Goal: Transaction & Acquisition: Purchase product/service

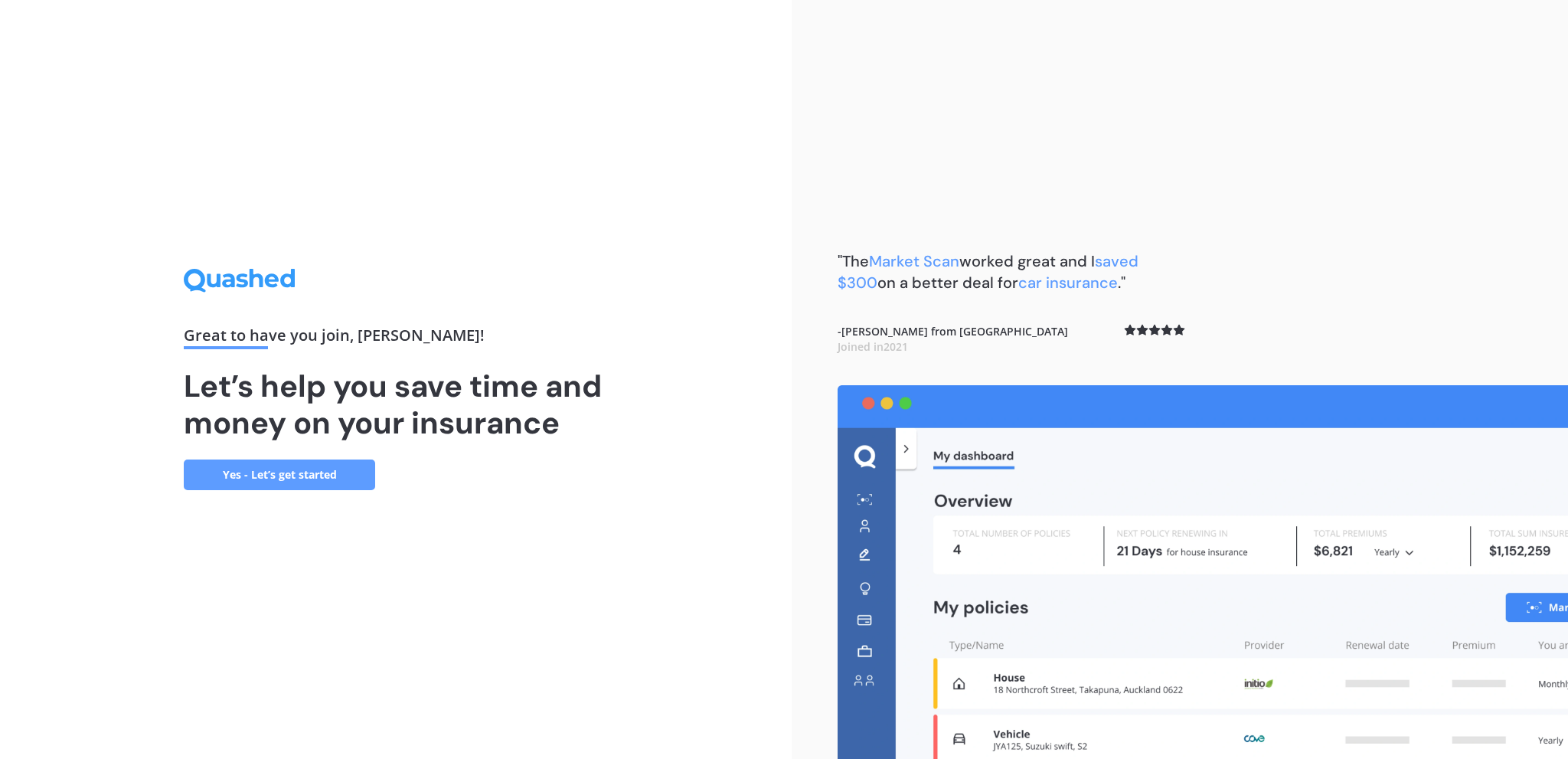
click at [314, 471] on link "Yes - Let’s get started" at bounding box center [279, 475] width 192 height 31
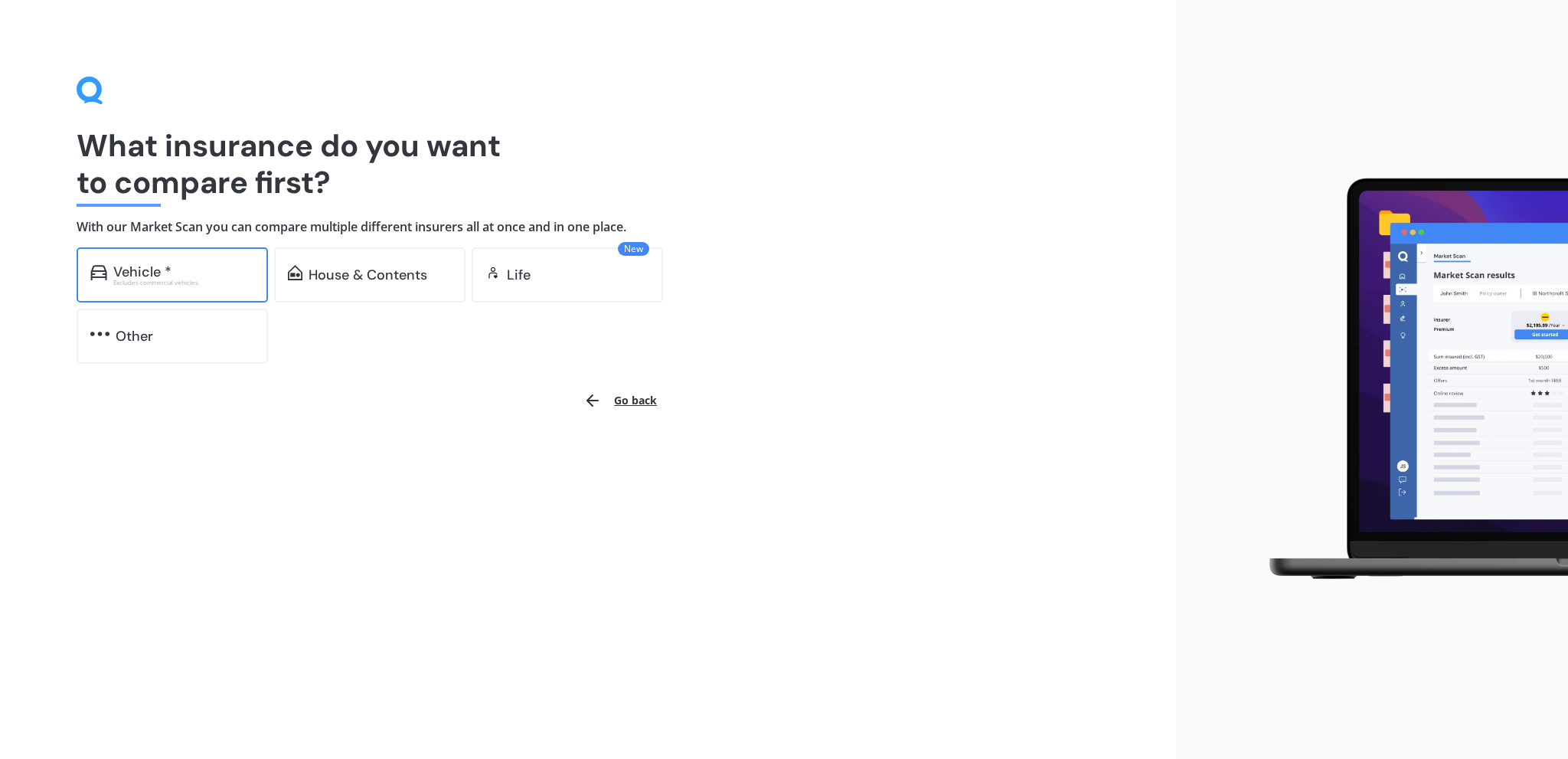
click at [166, 269] on div "Vehicle *" at bounding box center [142, 272] width 58 height 15
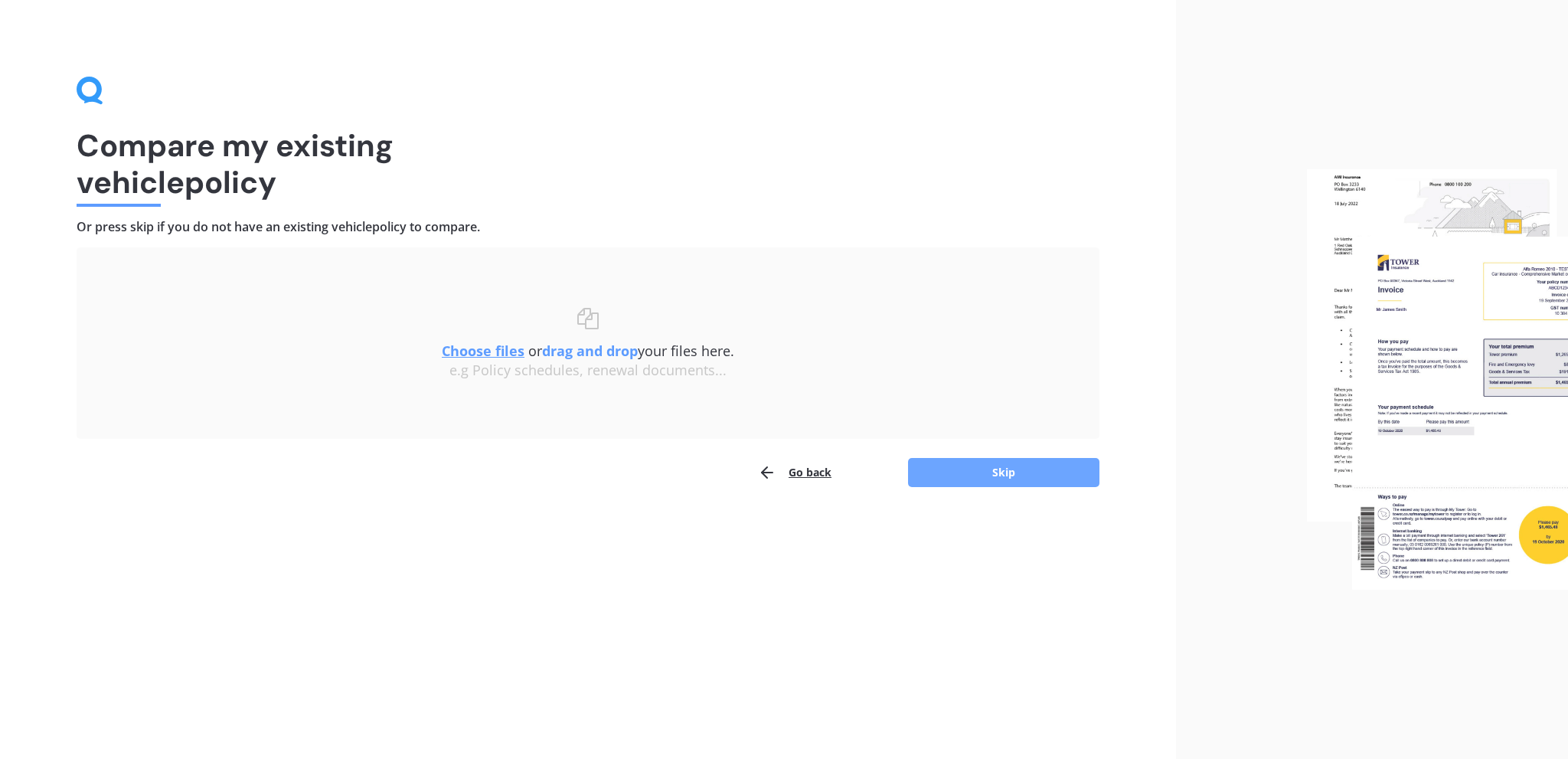
click at [993, 468] on button "Skip" at bounding box center [1003, 472] width 192 height 29
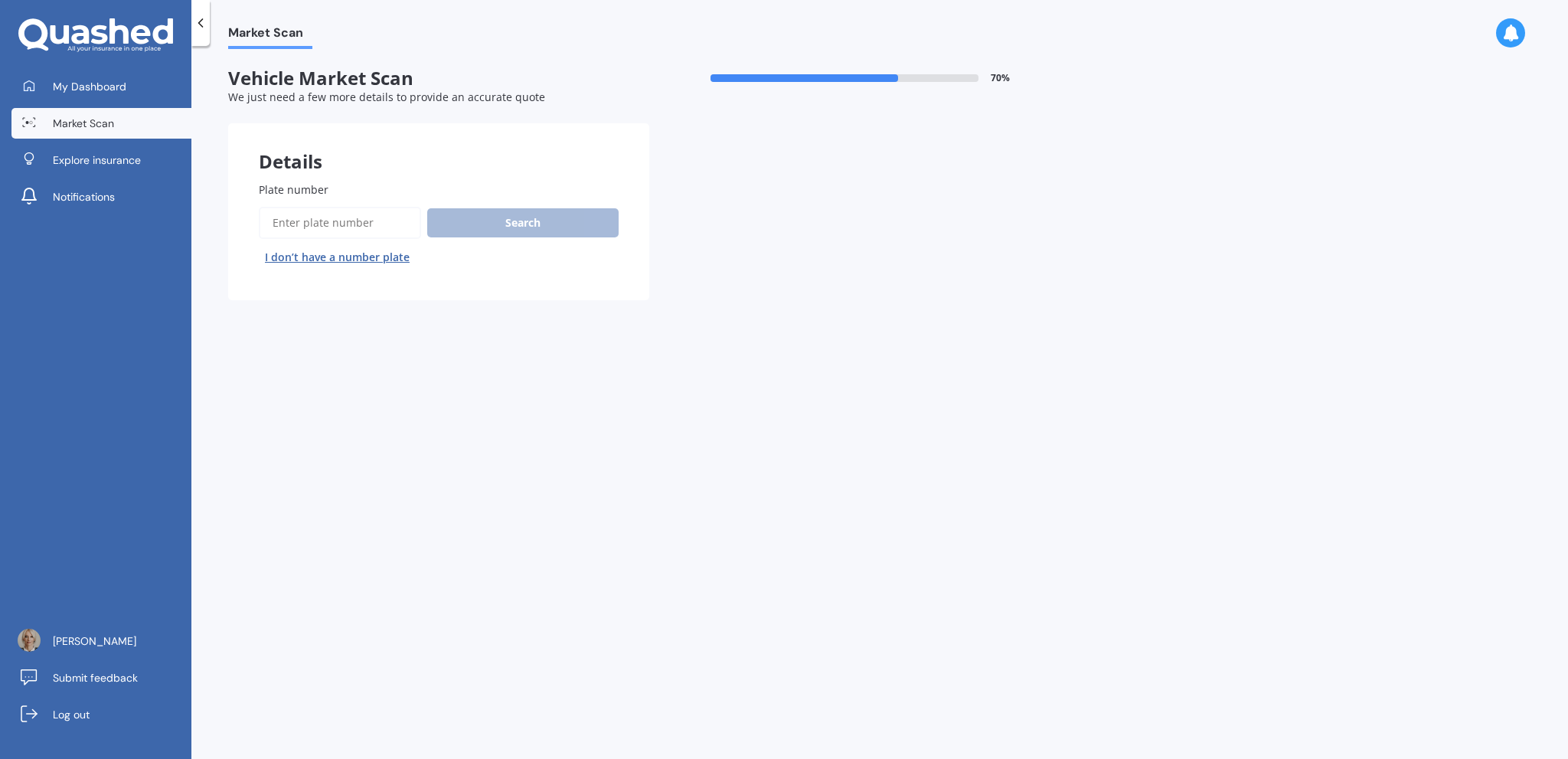
click at [281, 220] on input "Plate number" at bounding box center [340, 223] width 163 height 32
type input "QEM517"
click at [562, 223] on button "Search" at bounding box center [522, 223] width 192 height 29
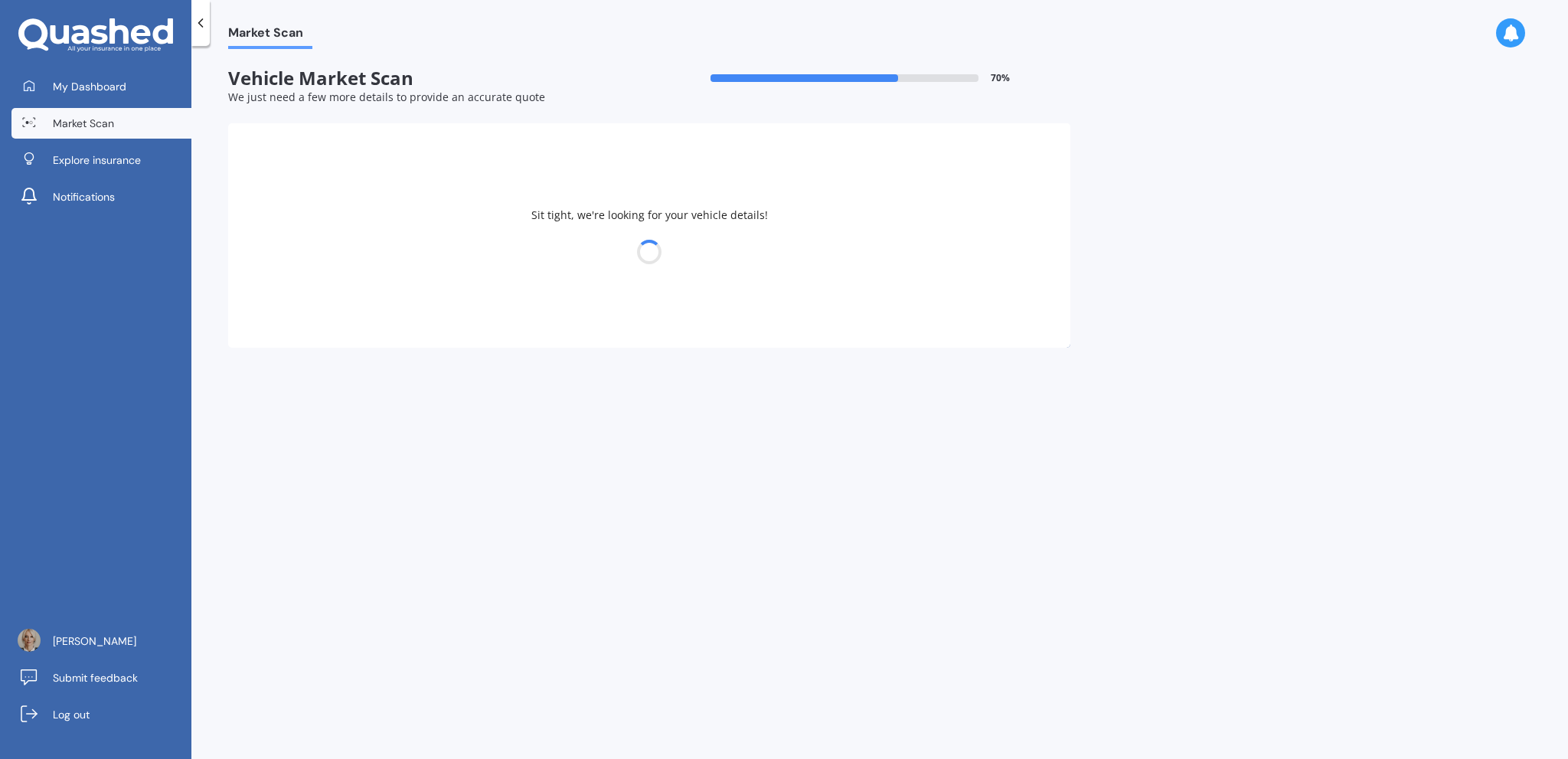
select select "TOYOTA"
select select "AQUA"
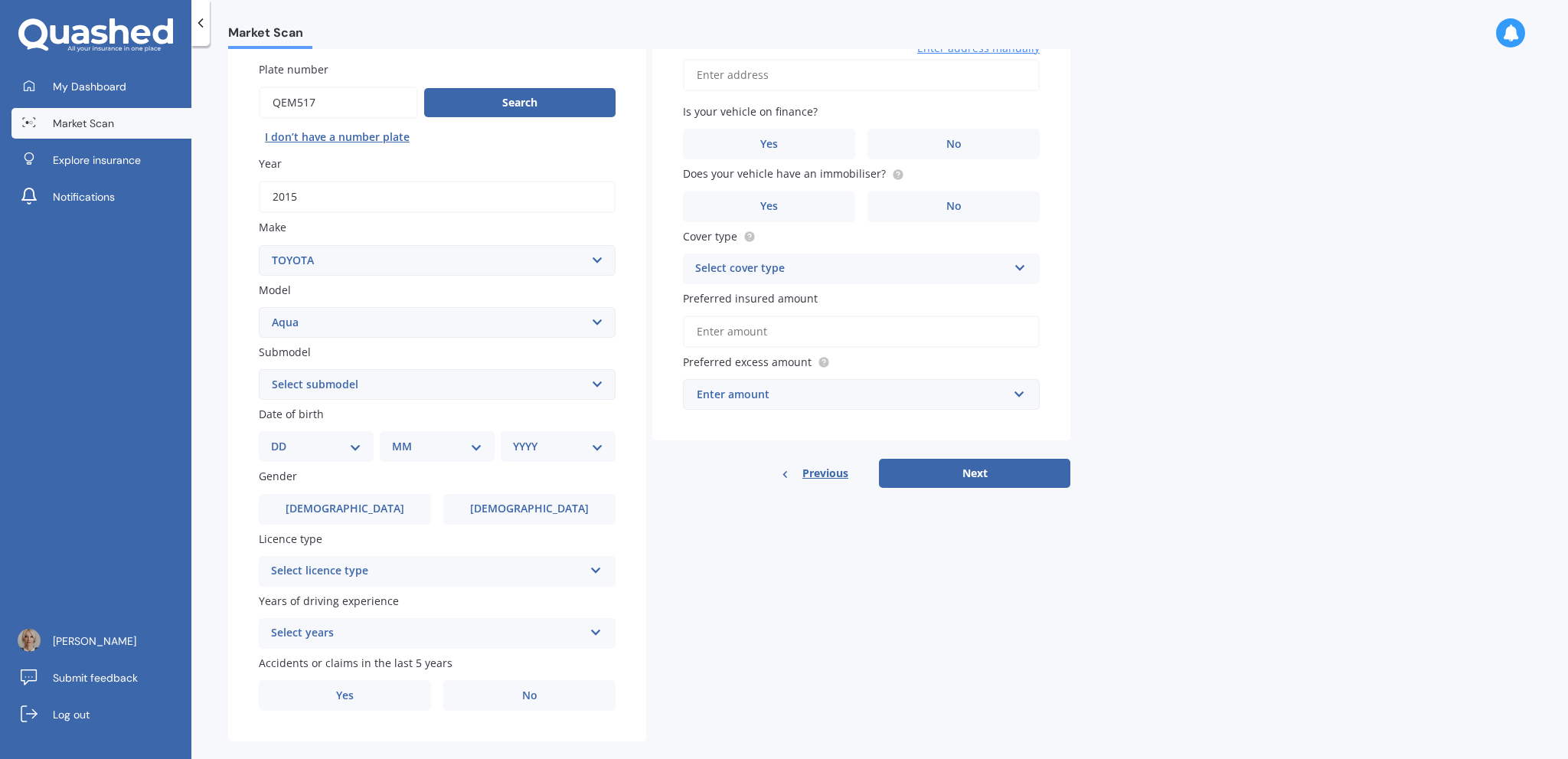
scroll to position [142, 0]
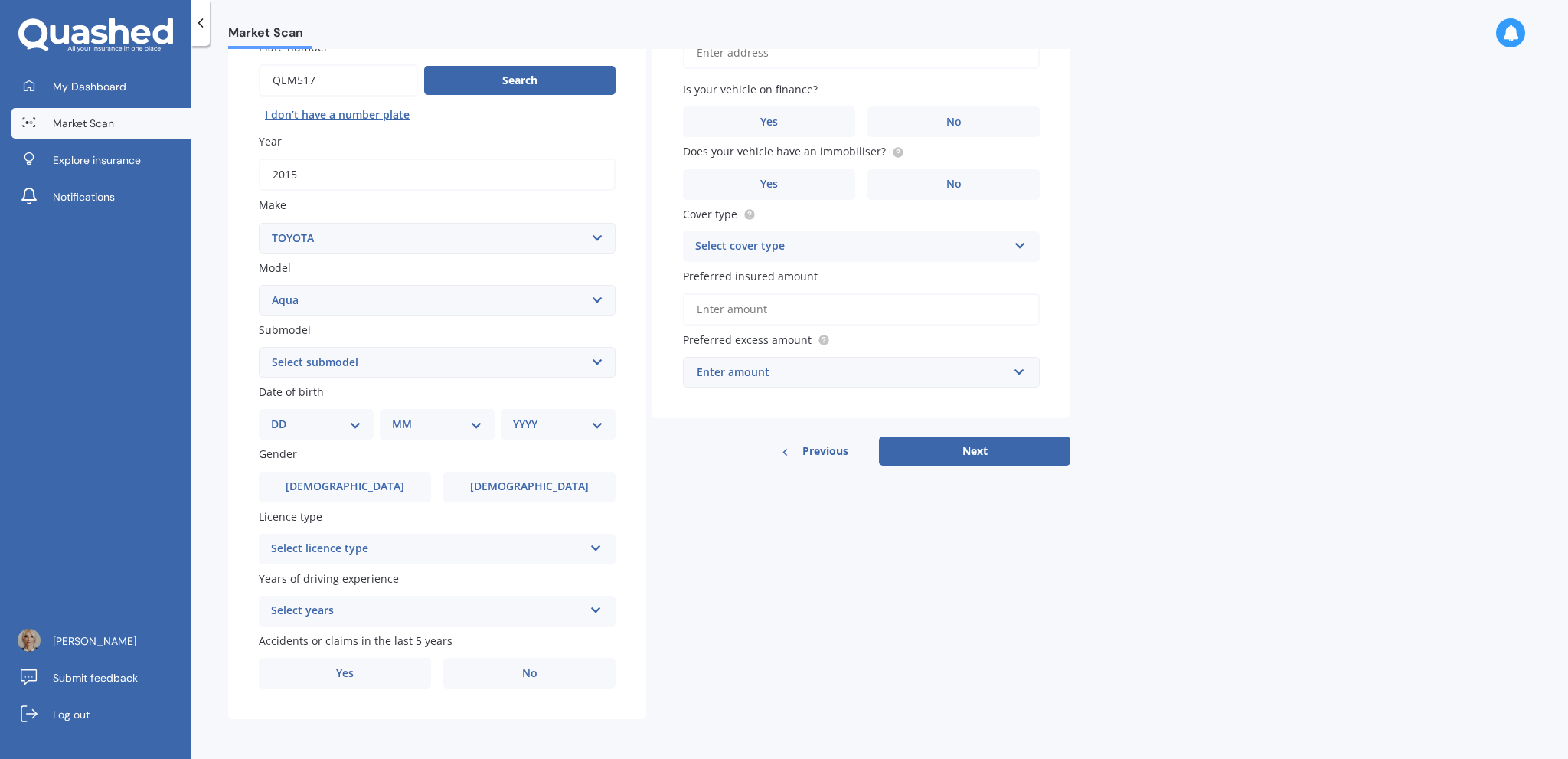
click at [601, 357] on select "Select submodel (All Other) Hatchback Hybrid" at bounding box center [437, 362] width 357 height 31
select select "HYBRID"
click at [259, 347] on select "Select submodel (All Other) Hatchback Hybrid" at bounding box center [437, 362] width 357 height 31
click at [316, 420] on select "DD 01 02 03 04 05 06 07 08 09 10 11 12 13 14 15 16 17 18 19 20 21 22 23 24 25 2…" at bounding box center [316, 424] width 91 height 17
select select "27"
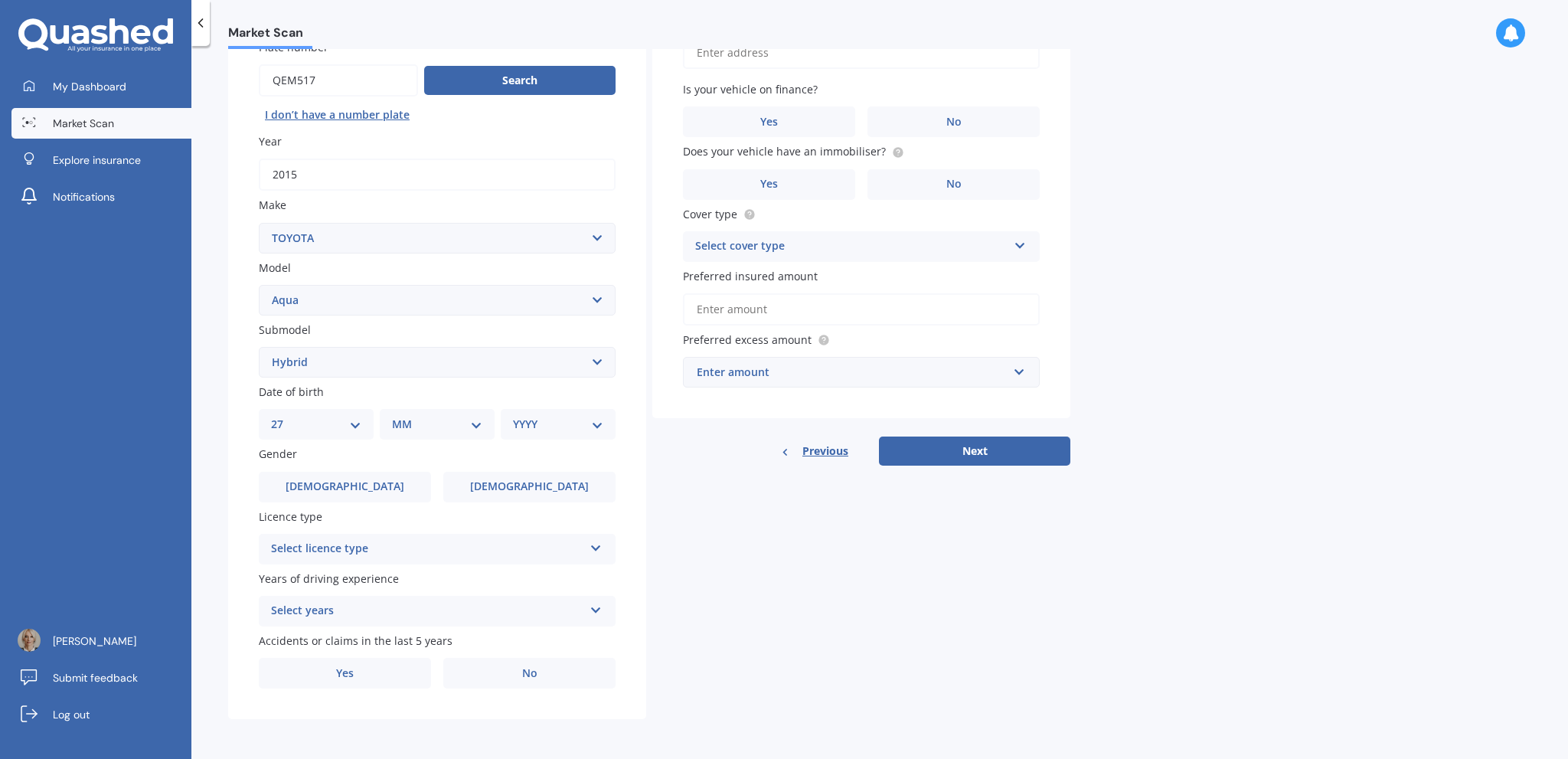
click at [283, 415] on select "DD 01 02 03 04 05 06 07 08 09 10 11 12 13 14 15 16 17 18 19 20 21 22 23 24 25 2…" at bounding box center [316, 424] width 91 height 17
click at [407, 416] on select "MM 01 02 03 04 05 06 07 08 09 10 11 12" at bounding box center [441, 424] width 85 height 17
select select "12"
click at [398, 415] on select "MM 01 02 03 04 05 06 07 08 09 10 11 12" at bounding box center [441, 424] width 85 height 17
click at [537, 421] on select "YYYY 2025 2024 2023 2022 2021 2020 2019 2018 2017 2016 2015 2014 2013 2012 2011…" at bounding box center [556, 424] width 85 height 17
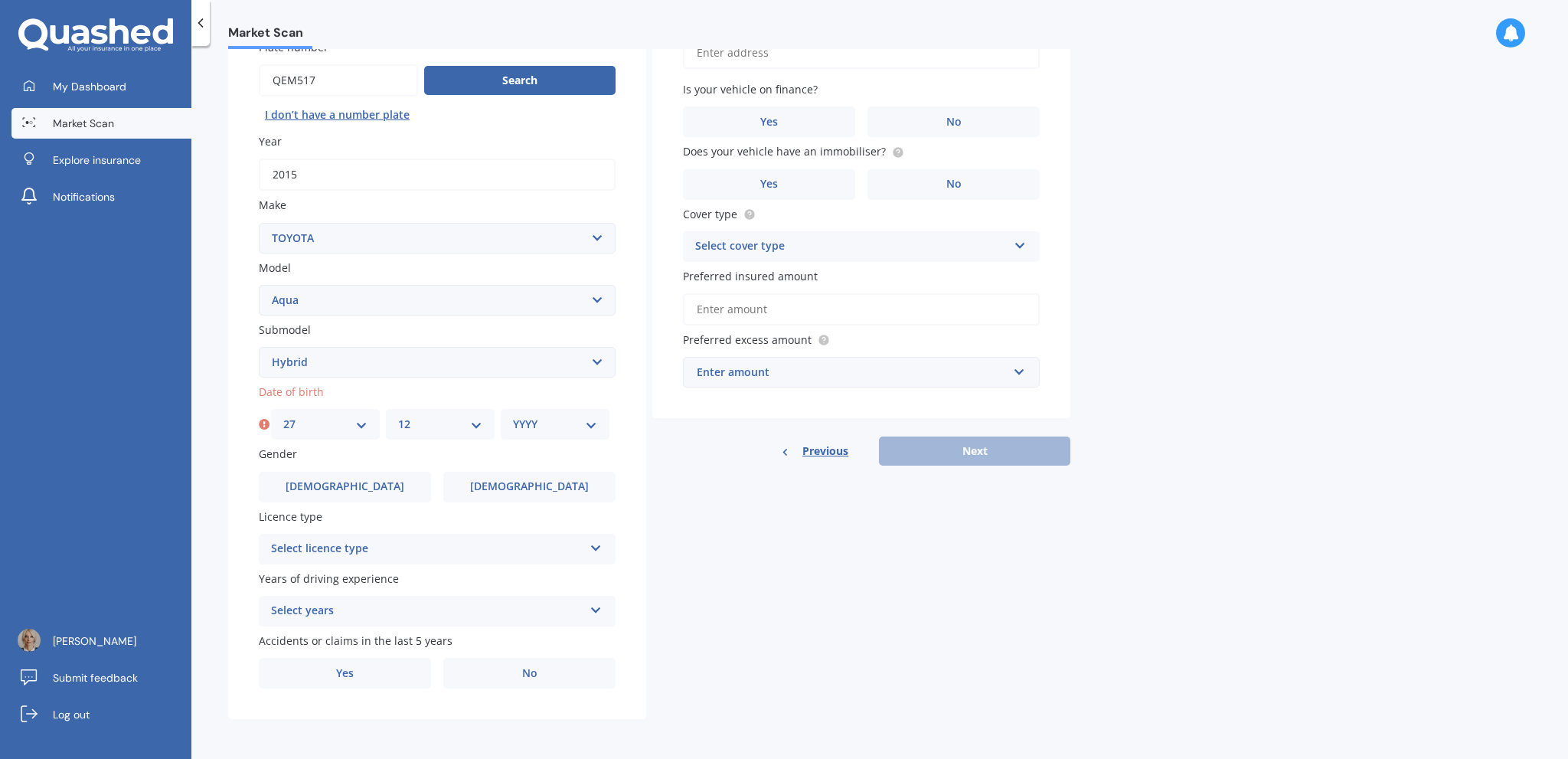
select select "1976"
click at [513, 415] on select "YYYY 2025 2024 2023 2022 2021 2020 2019 2018 2017 2016 2015 2014 2013 2012 2011…" at bounding box center [556, 424] width 85 height 17
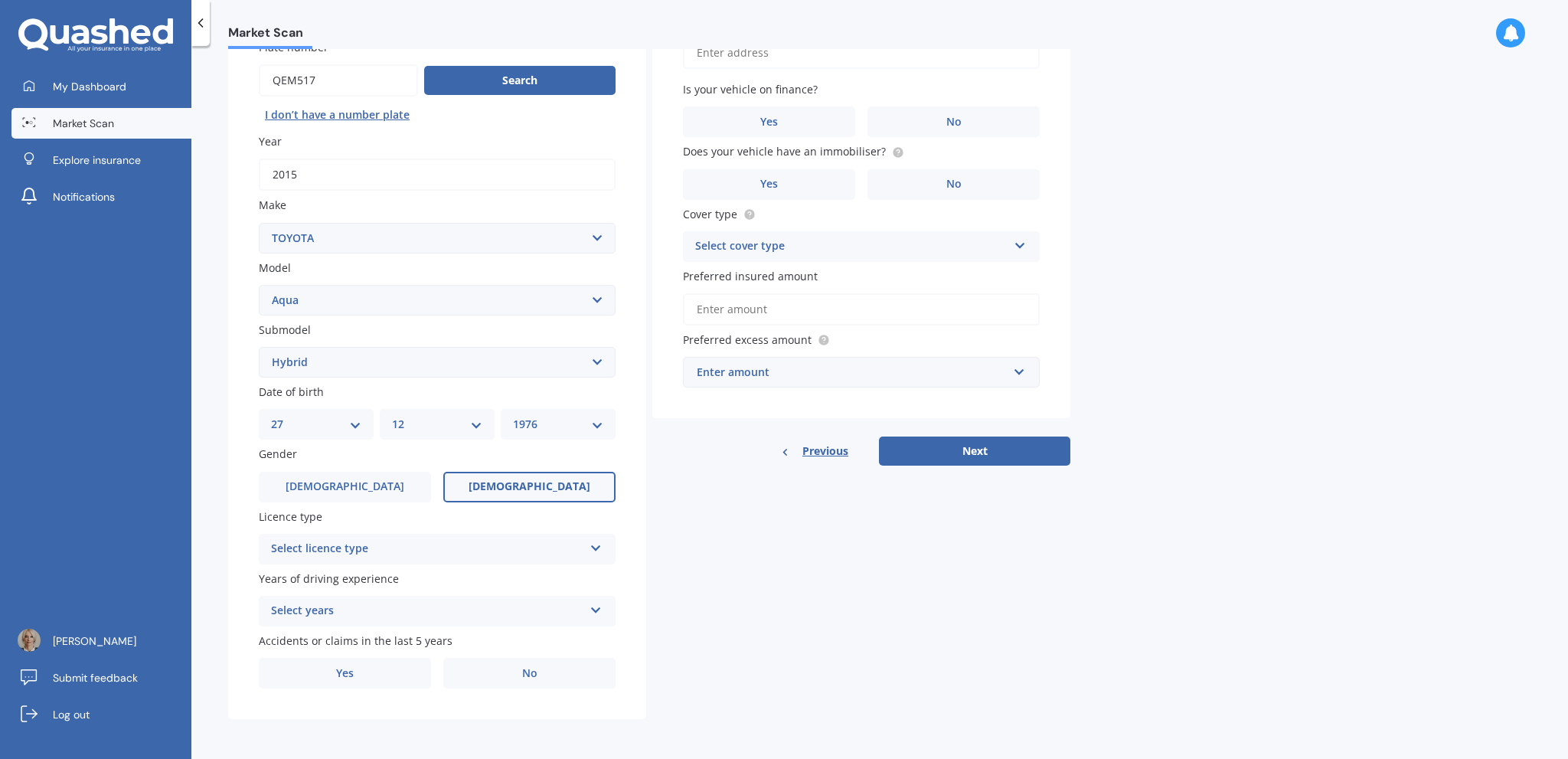
click at [503, 490] on label "[DEMOGRAPHIC_DATA]" at bounding box center [530, 487] width 173 height 31
click at [0, 0] on input "[DEMOGRAPHIC_DATA]" at bounding box center [0, 0] width 0 height 0
click at [592, 549] on icon at bounding box center [596, 545] width 13 height 11
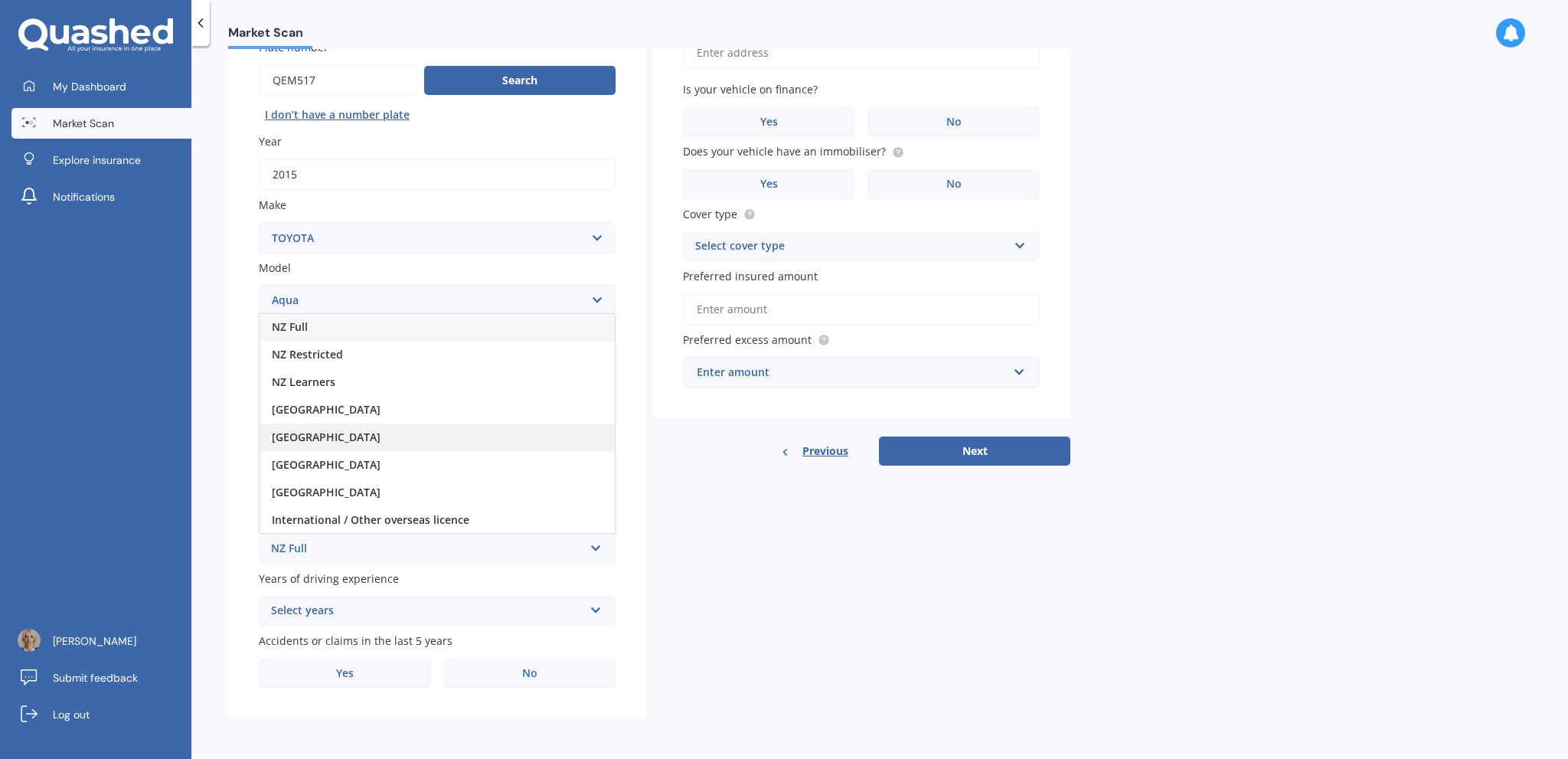
scroll to position [0, 0]
click at [319, 324] on div "NZ Full" at bounding box center [437, 327] width 355 height 28
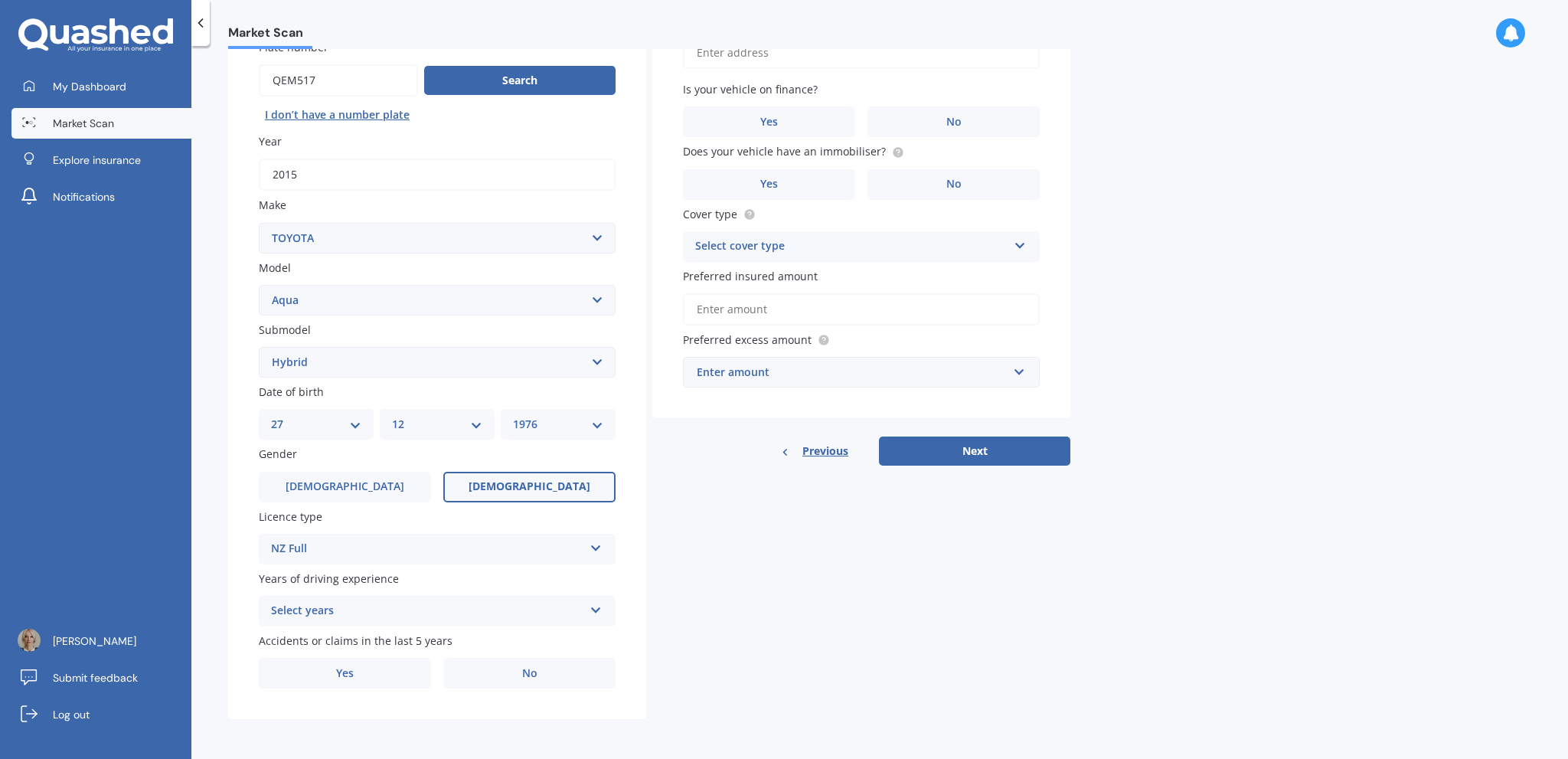
click at [592, 607] on icon at bounding box center [596, 607] width 13 height 11
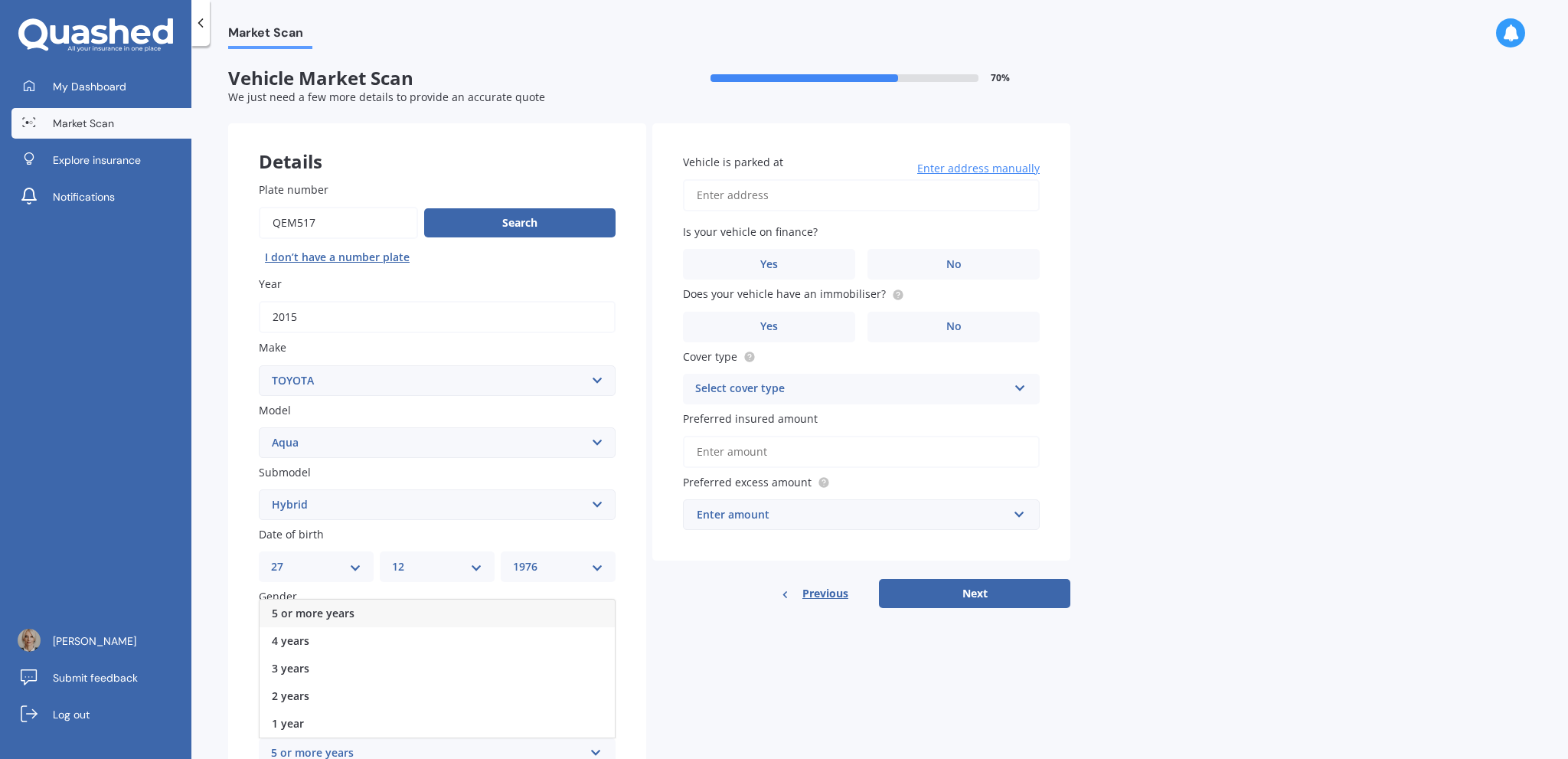
click at [318, 610] on span "5 or more years" at bounding box center [313, 613] width 83 height 14
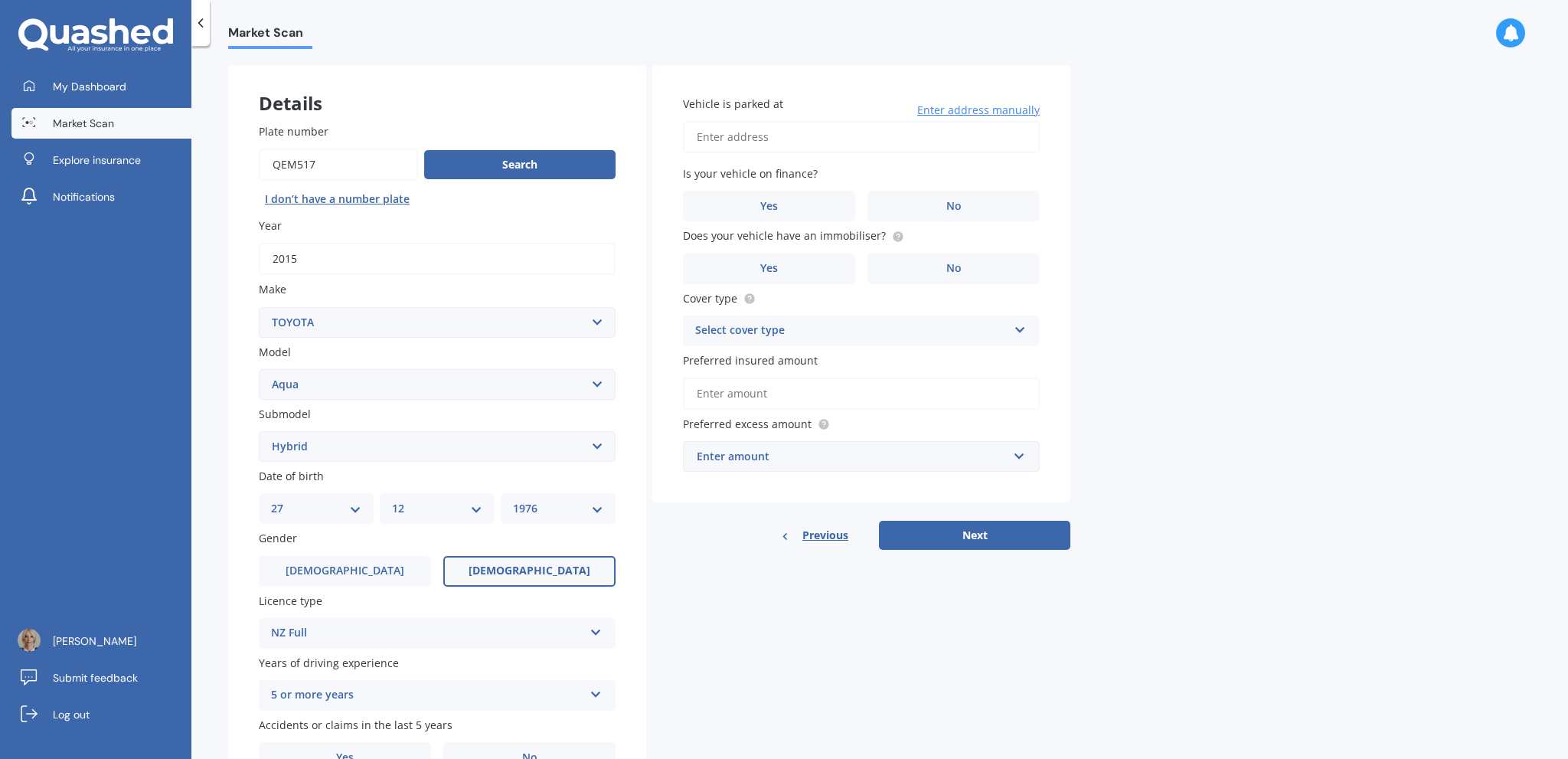
scroll to position [142, 0]
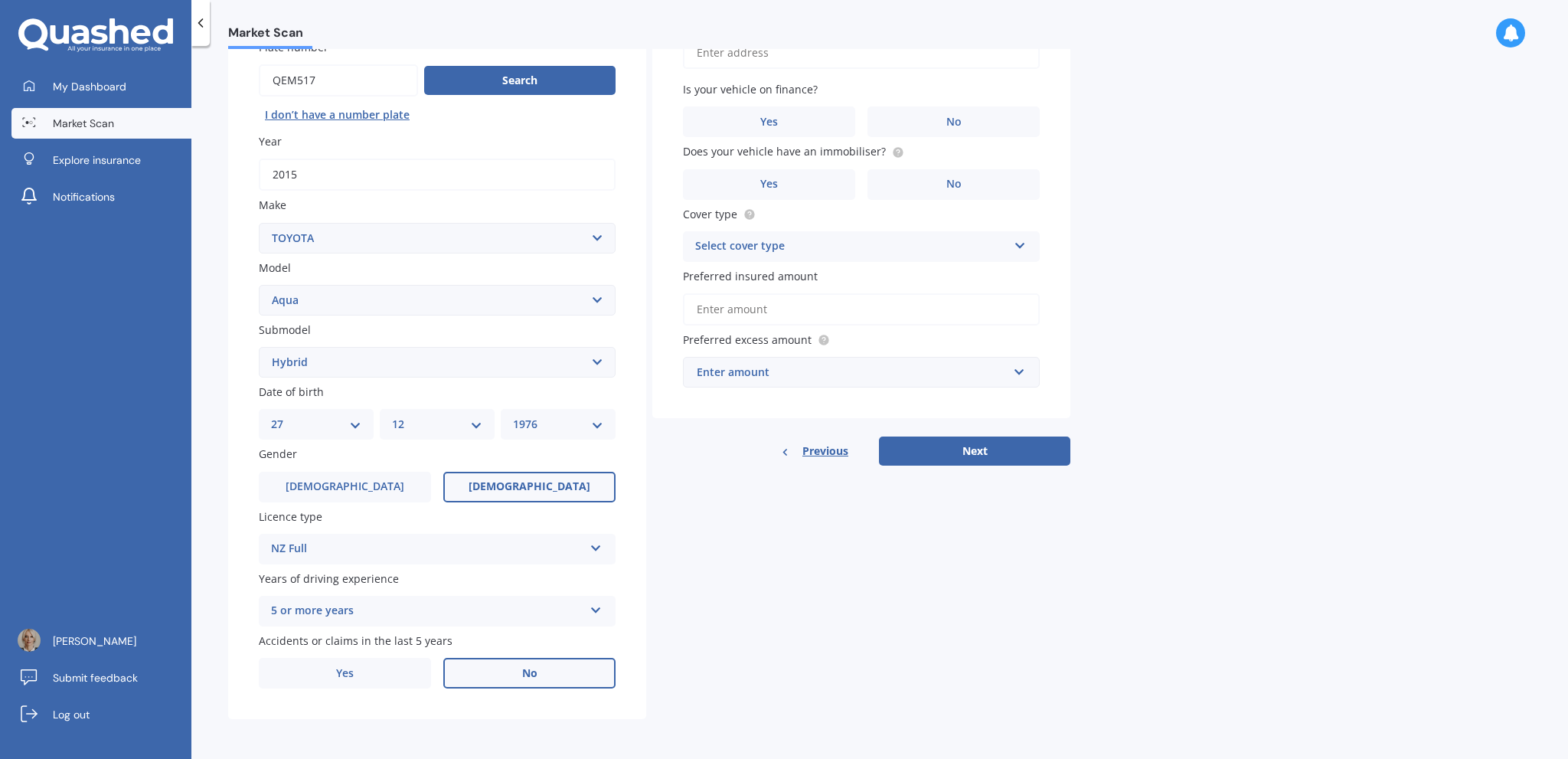
click at [522, 672] on span "No" at bounding box center [530, 674] width 15 height 13
click at [0, 0] on input "No" at bounding box center [0, 0] width 0 height 0
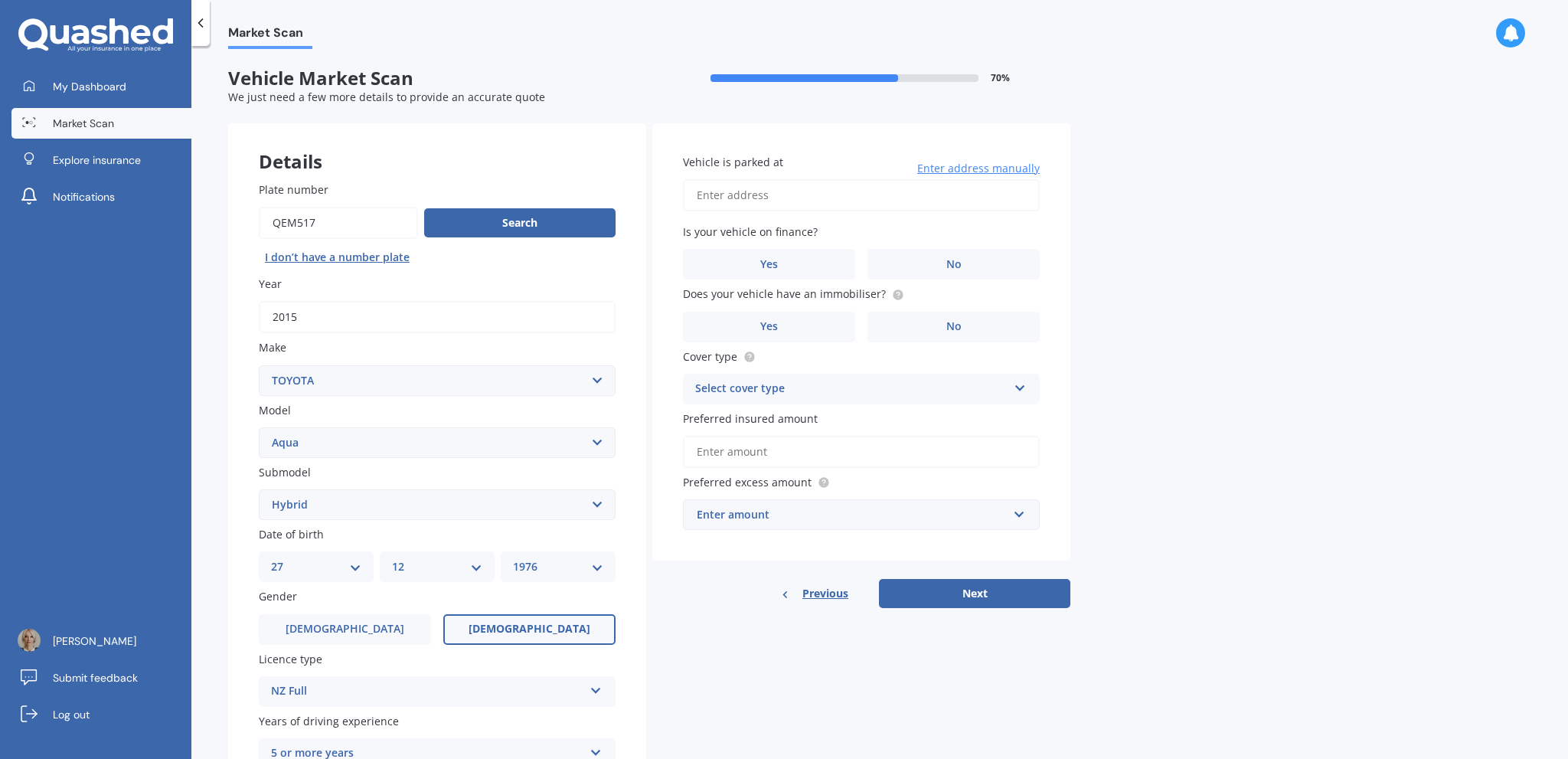
click at [784, 193] on input "Vehicle is parked at" at bounding box center [861, 195] width 357 height 32
type input "[STREET_ADDRESS]"
click at [919, 257] on label "No" at bounding box center [954, 264] width 173 height 31
click at [0, 0] on input "No" at bounding box center [0, 0] width 0 height 0
click at [928, 321] on label "No" at bounding box center [954, 327] width 173 height 31
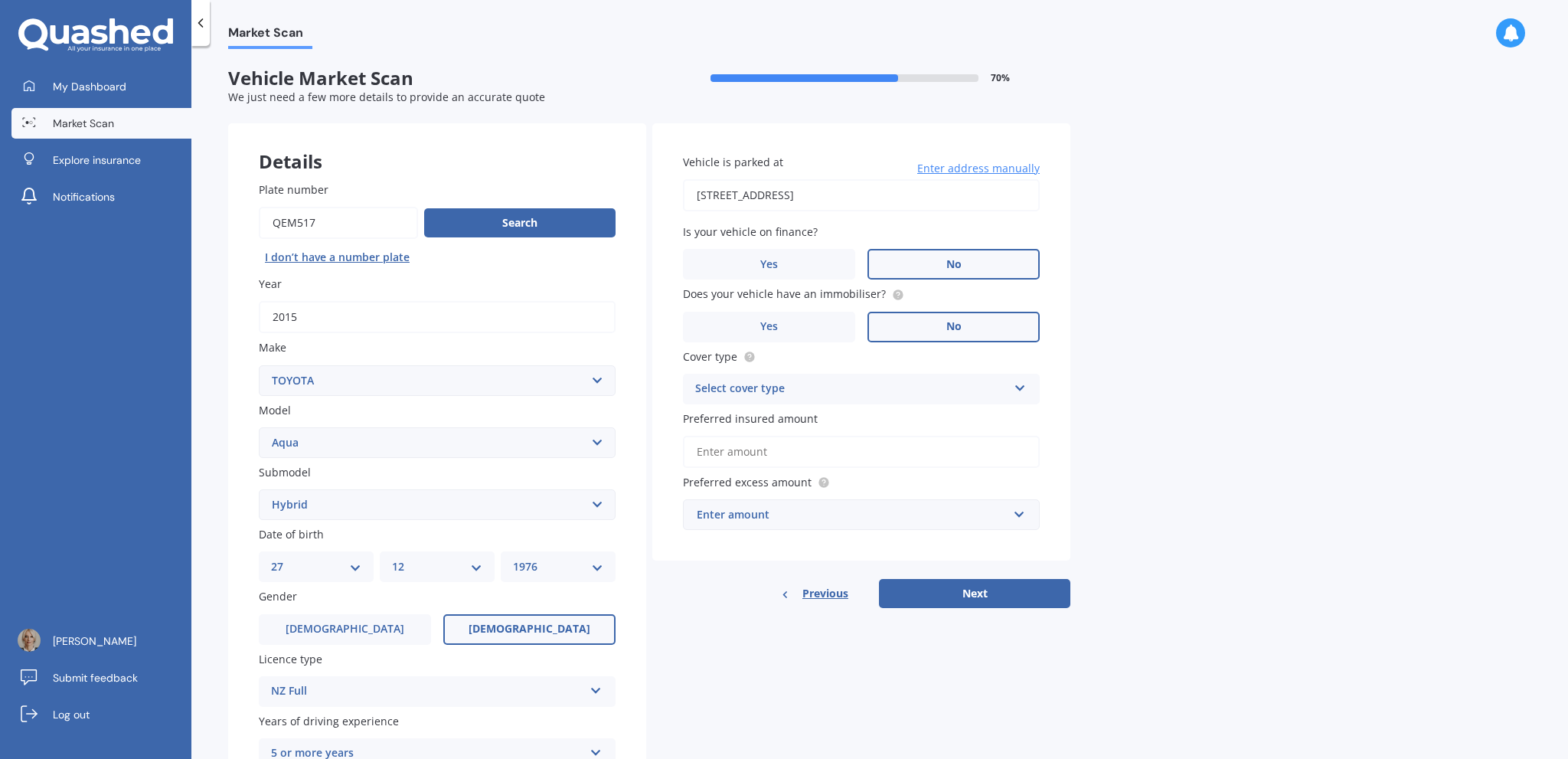
click at [0, 0] on input "No" at bounding box center [0, 0] width 0 height 0
click at [1020, 386] on icon at bounding box center [1020, 385] width 13 height 11
click at [728, 418] on span "Comprehensive" at bounding box center [736, 418] width 81 height 14
click at [741, 451] on input "Preferred insured amount" at bounding box center [861, 452] width 357 height 32
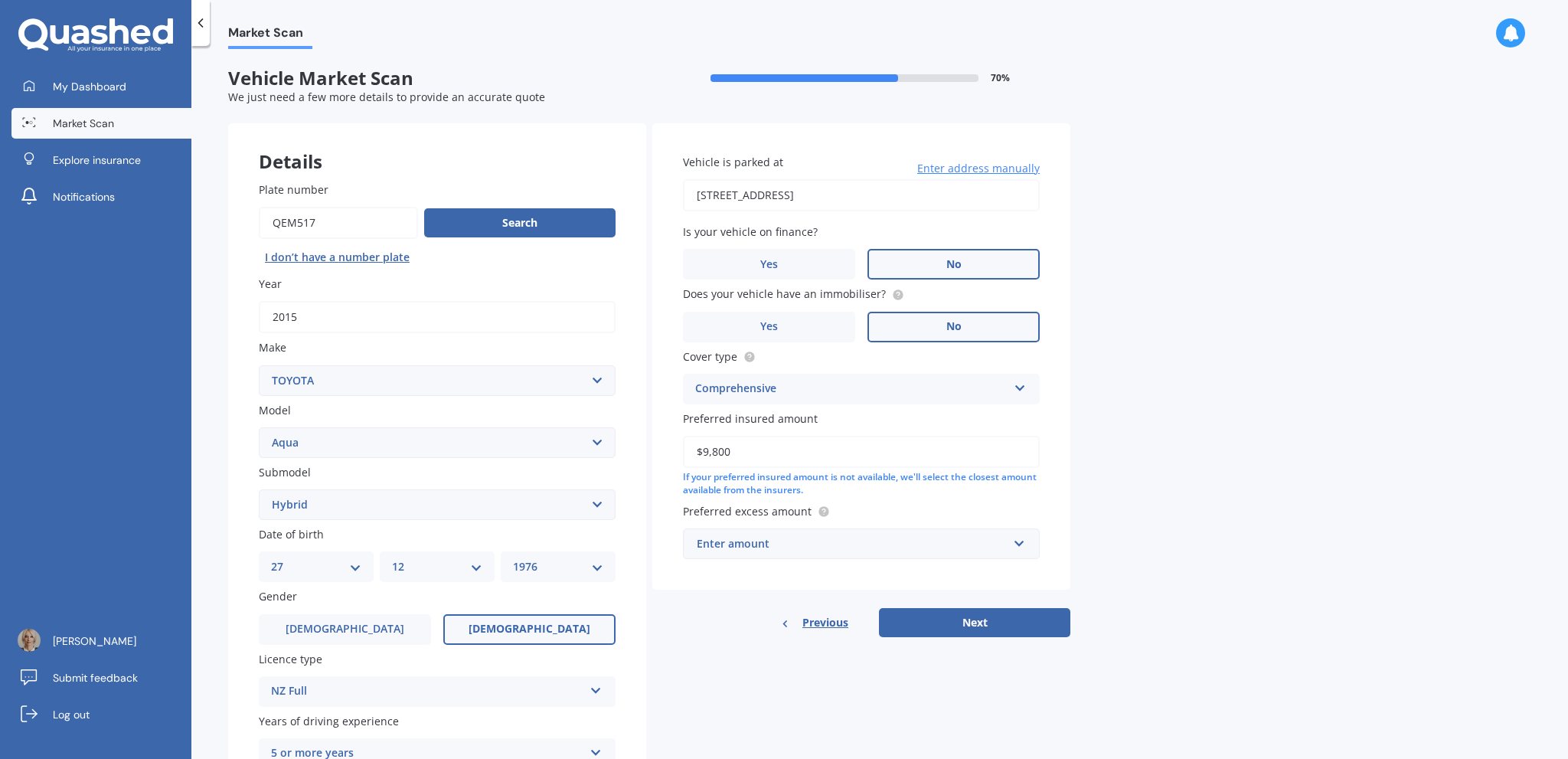
type input "$9,800"
click at [889, 540] on div "Enter amount" at bounding box center [852, 543] width 311 height 17
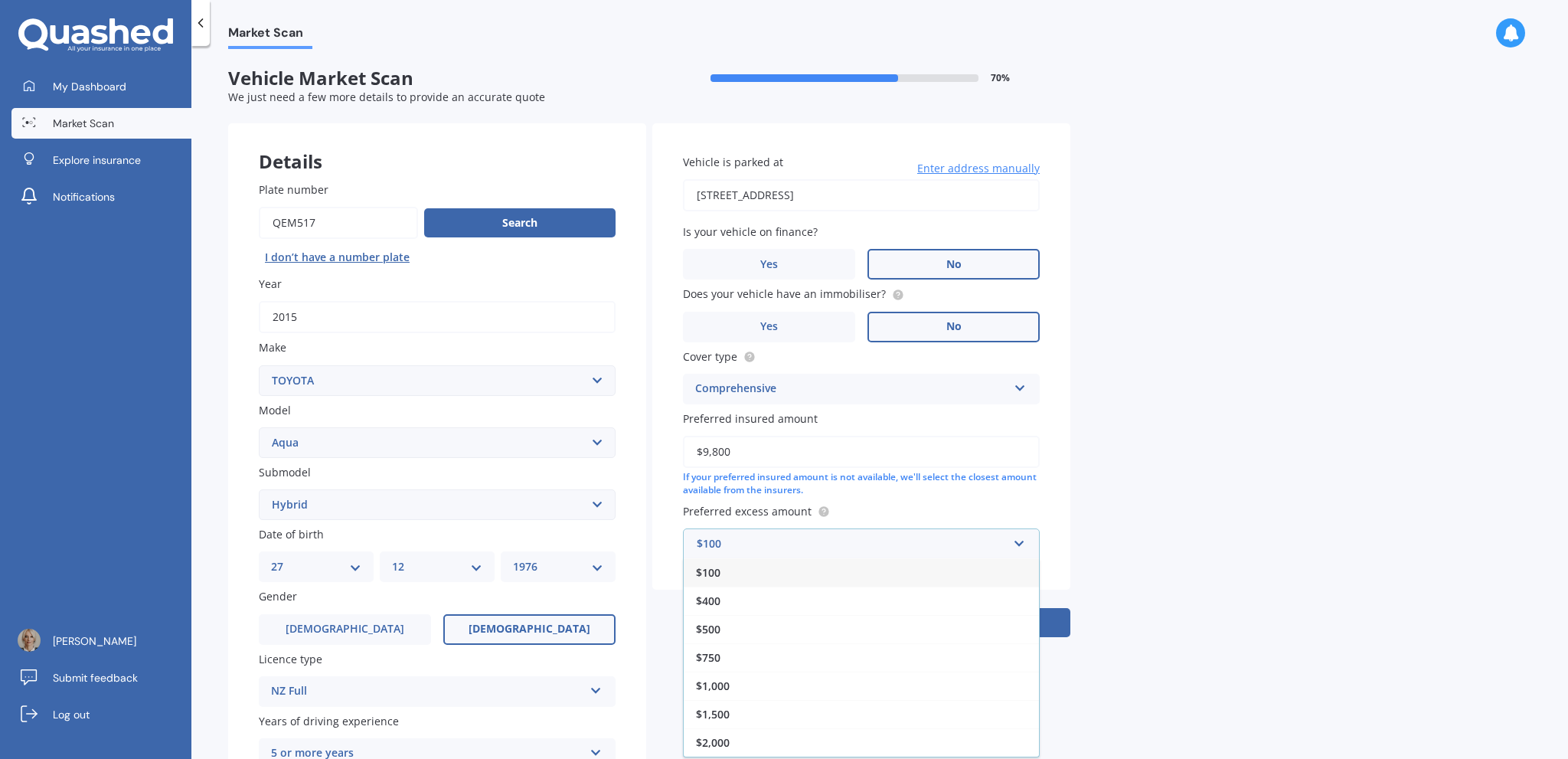
click at [1168, 498] on div "Market Scan Vehicle Market Scan 70 % We just need a few more details to provide…" at bounding box center [879, 406] width 1376 height 713
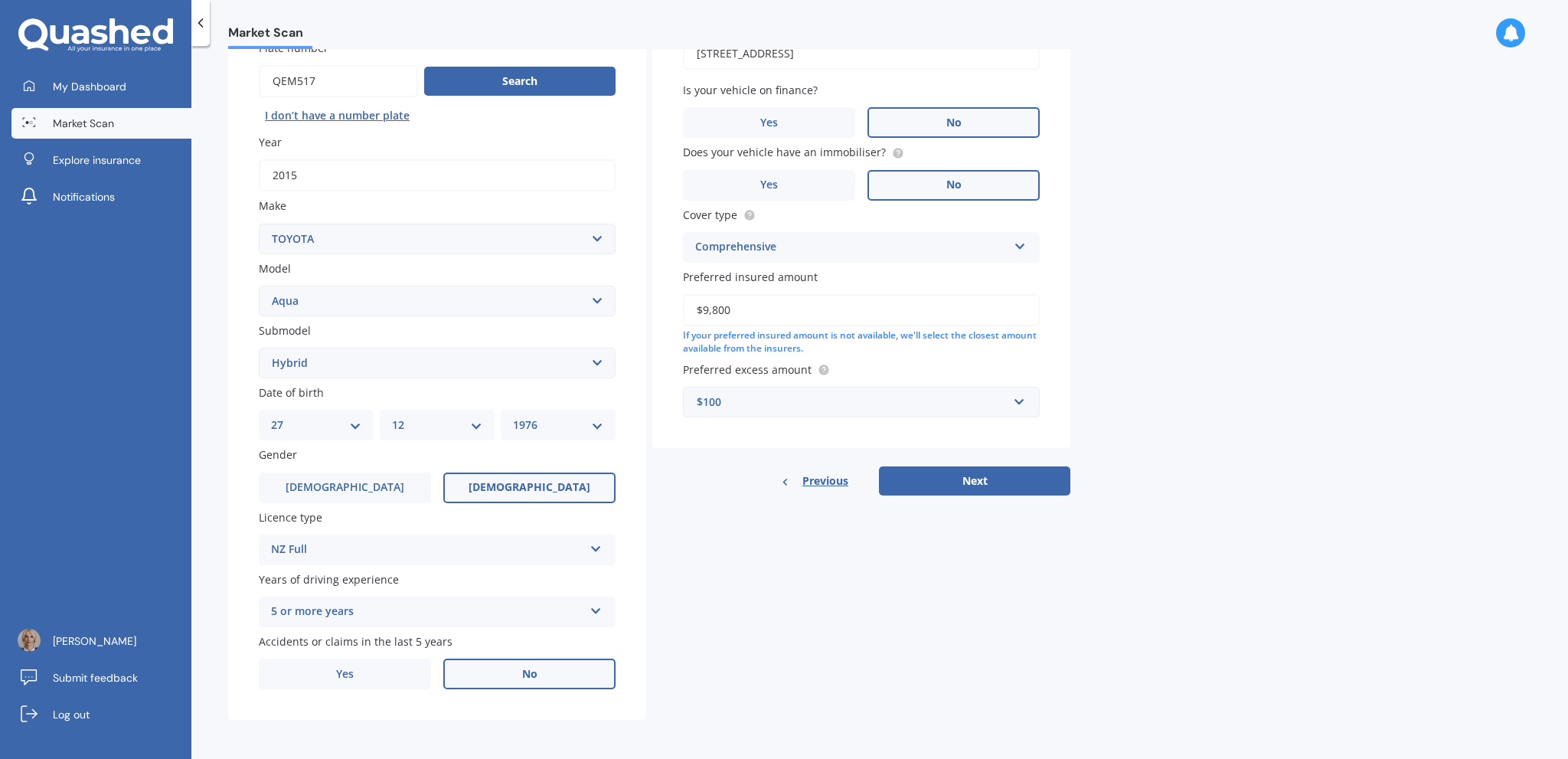
scroll to position [142, 0]
click at [1017, 399] on input "text" at bounding box center [856, 401] width 343 height 29
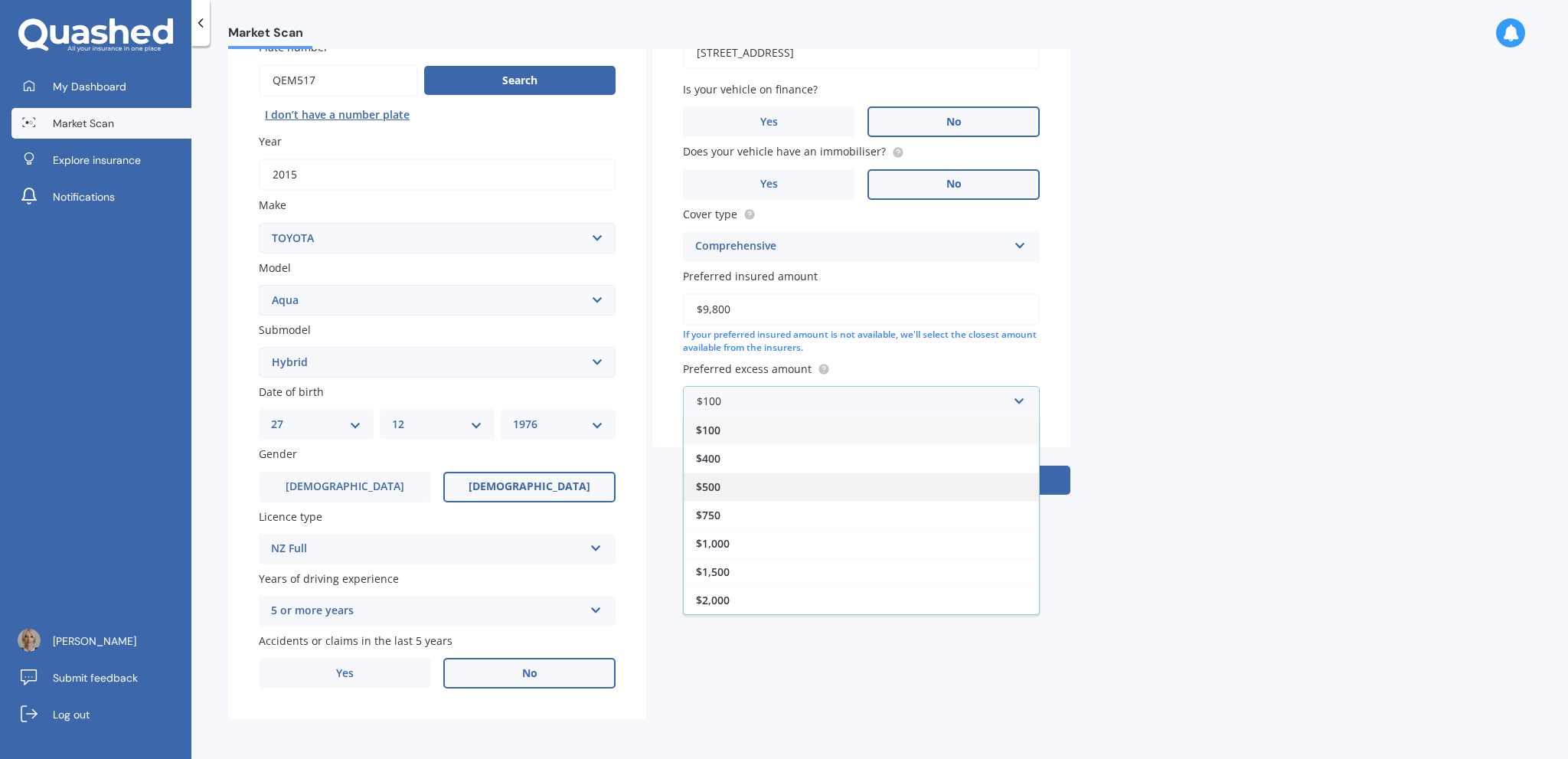
click at [741, 486] on div "$500" at bounding box center [861, 487] width 355 height 29
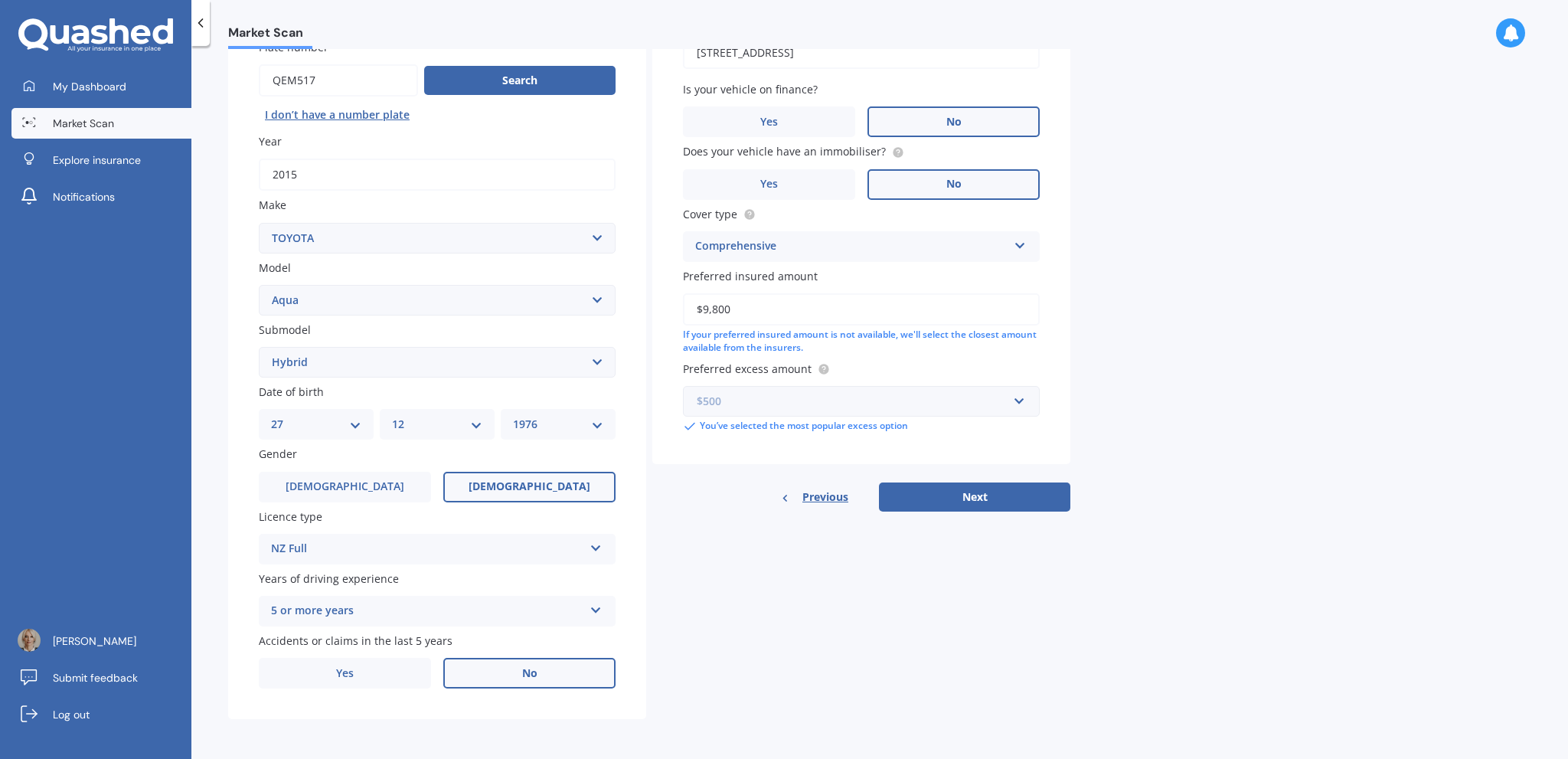
click at [1027, 397] on input "text" at bounding box center [856, 401] width 343 height 29
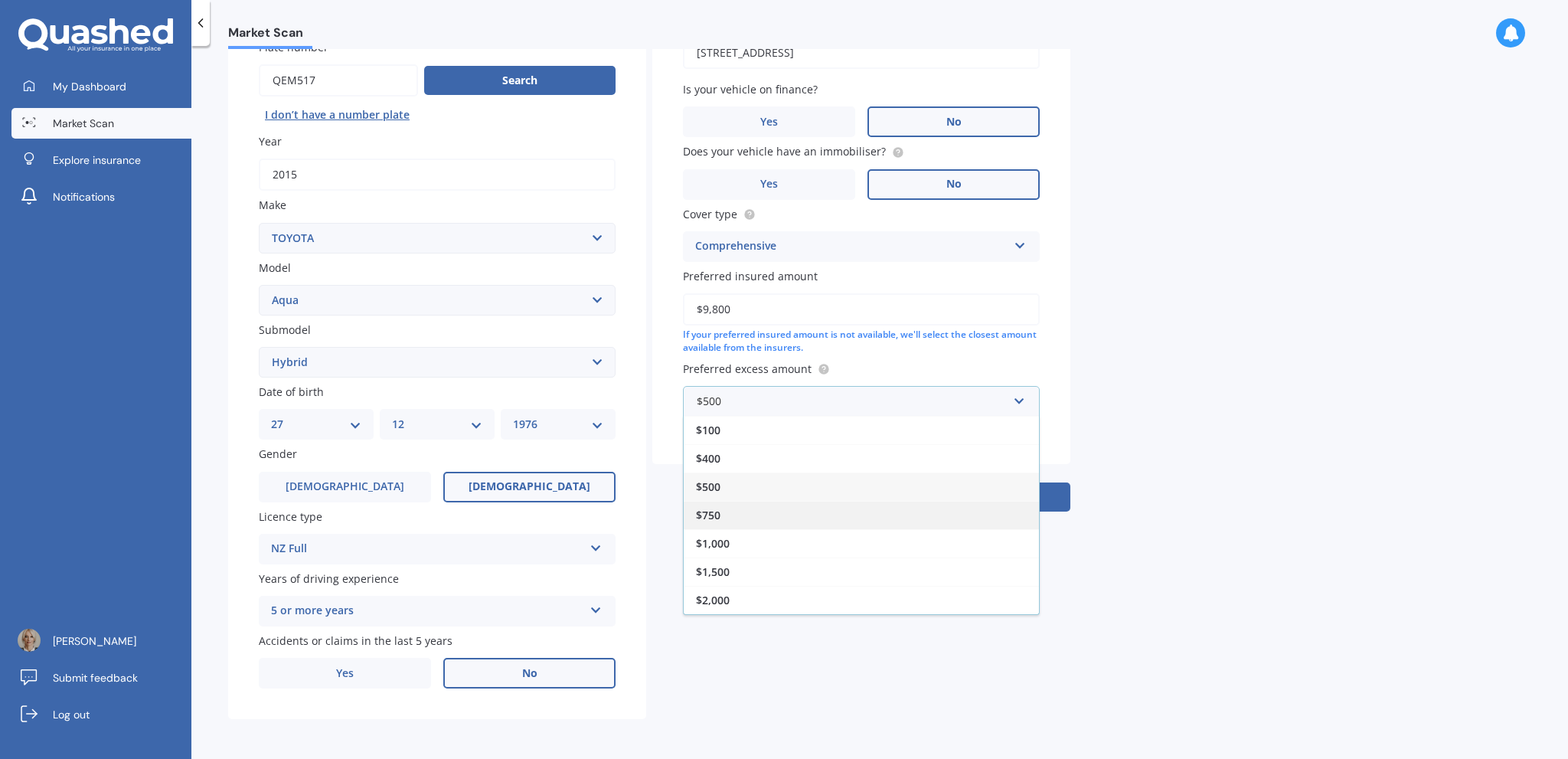
click at [710, 511] on span "$750" at bounding box center [708, 515] width 24 height 14
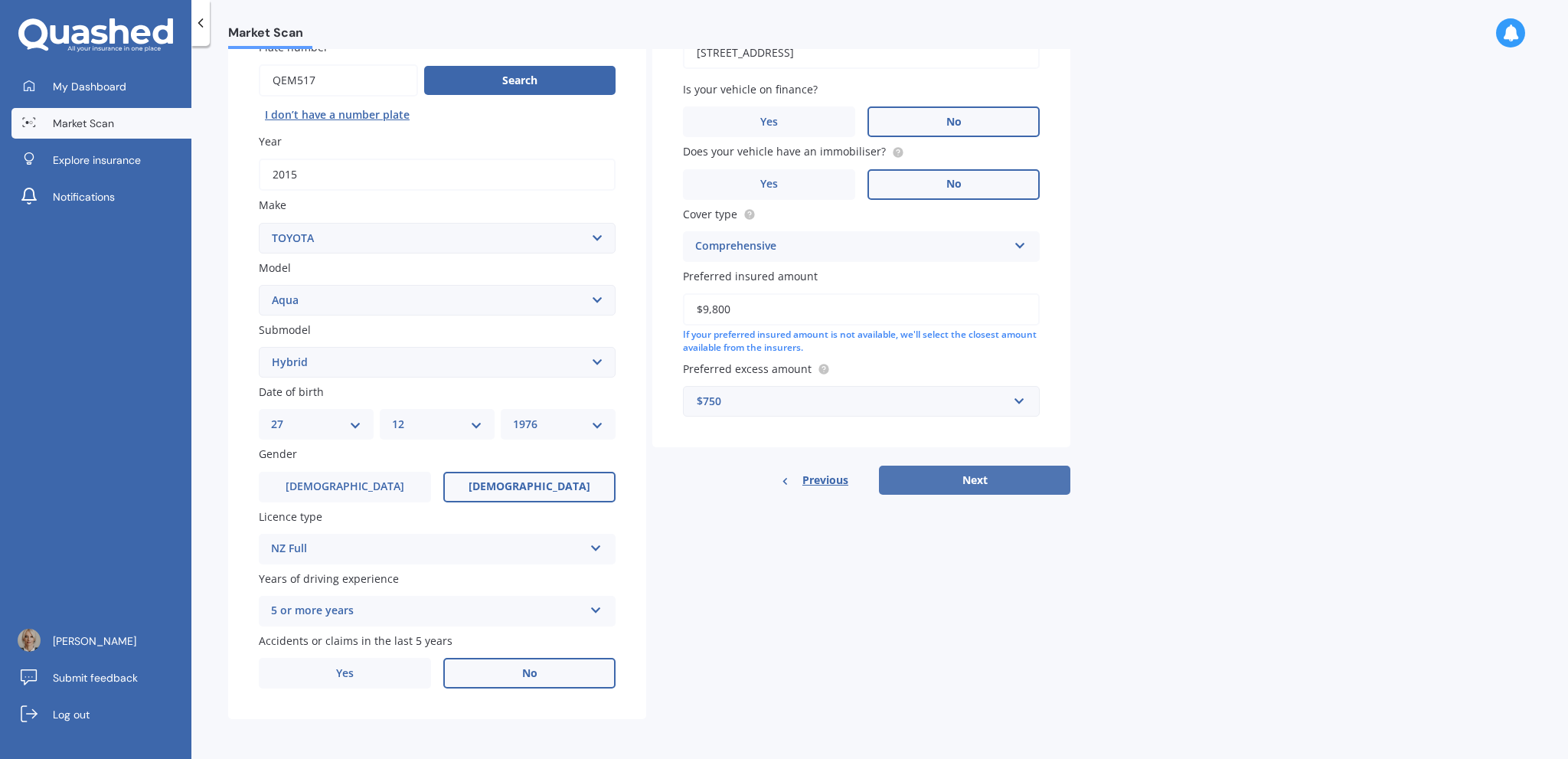
click at [994, 483] on button "Next" at bounding box center [975, 480] width 192 height 29
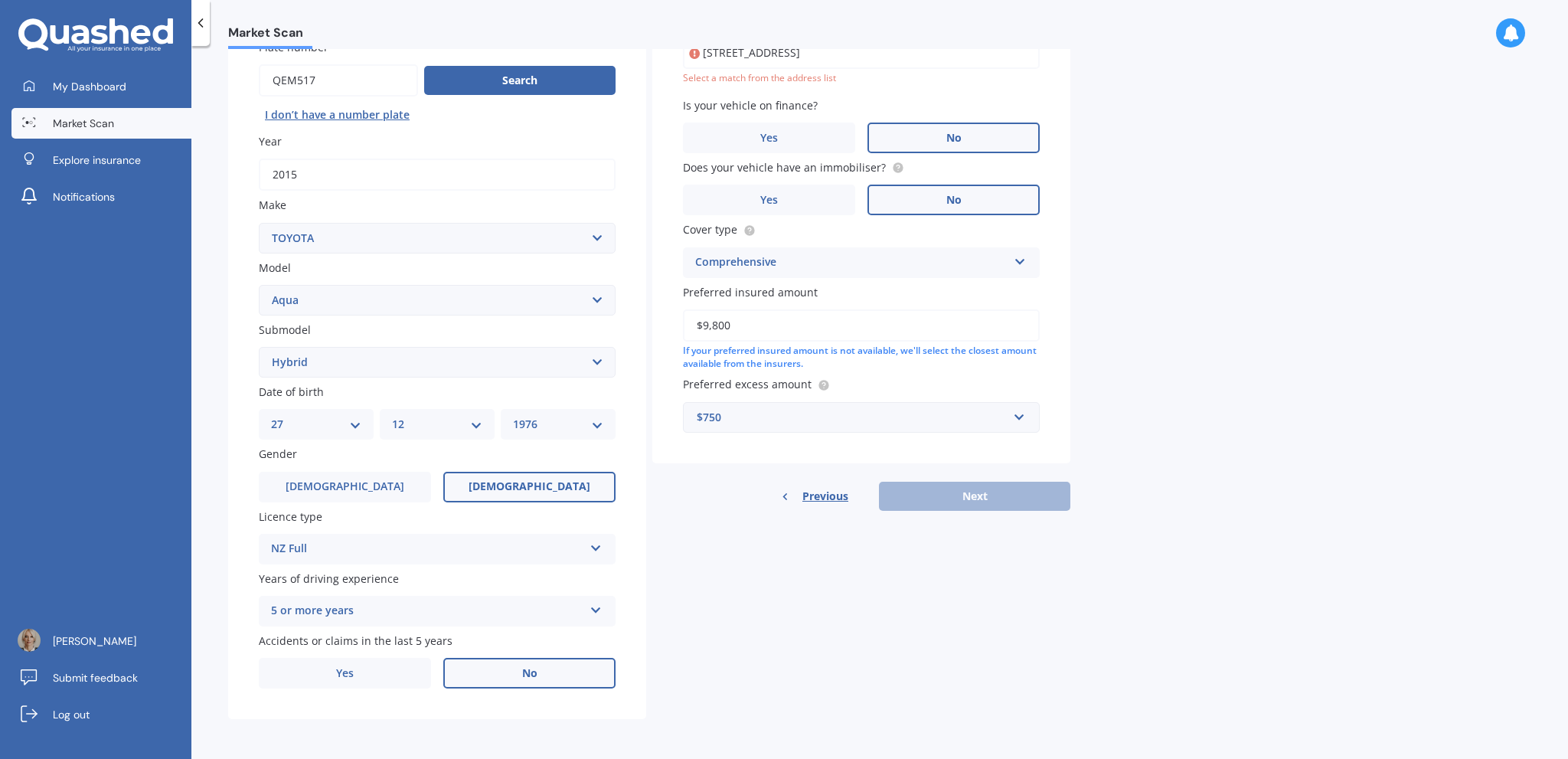
scroll to position [104, 0]
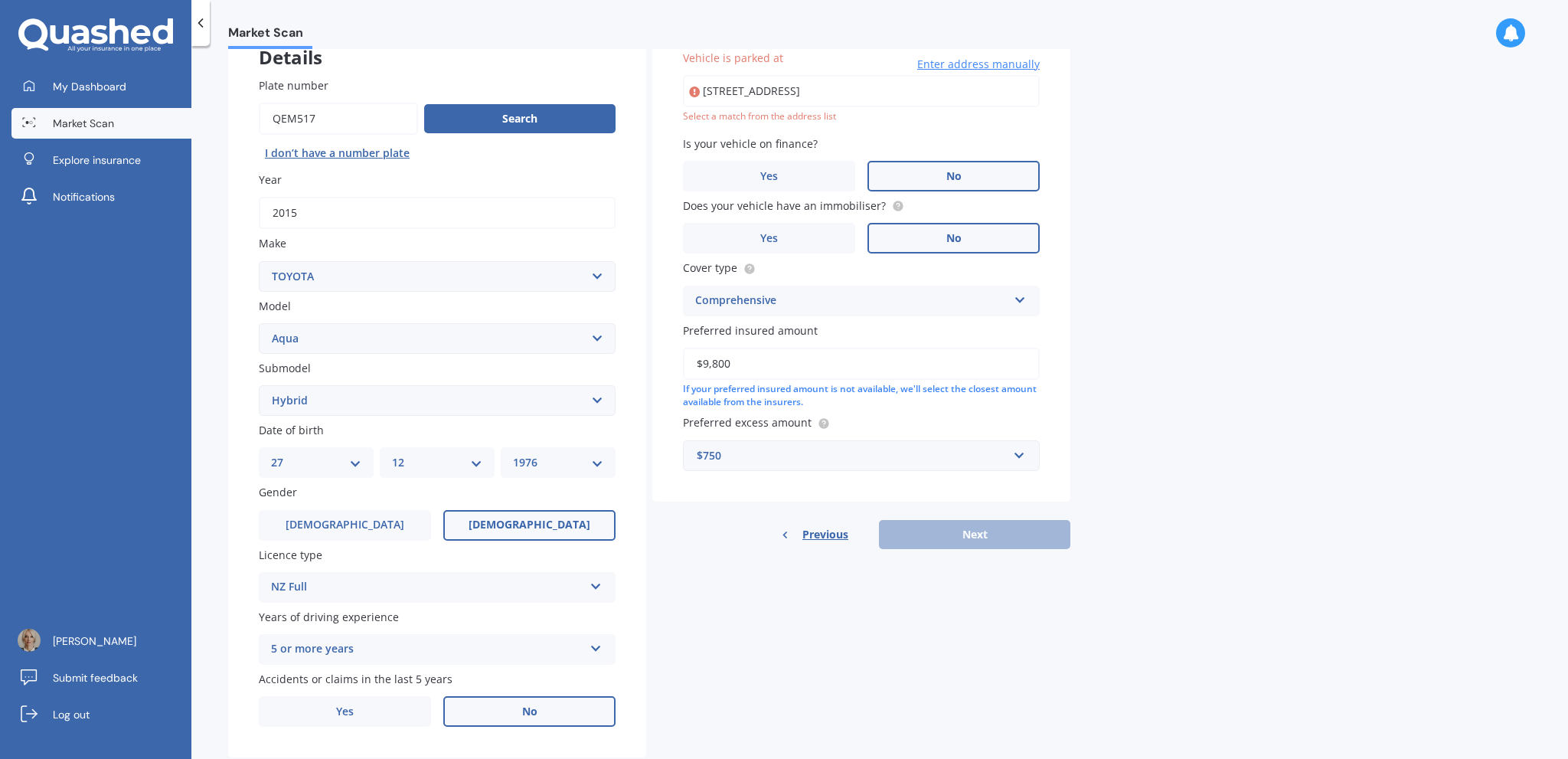
click at [766, 93] on input "[STREET_ADDRESS]" at bounding box center [861, 91] width 357 height 32
drag, startPoint x: 943, startPoint y: 89, endPoint x: 682, endPoint y: 103, distance: 261.4
click at [682, 103] on div "Vehicle is parked at [STREET_ADDRESS] Enter address manually Select a match fro…" at bounding box center [861, 260] width 418 height 483
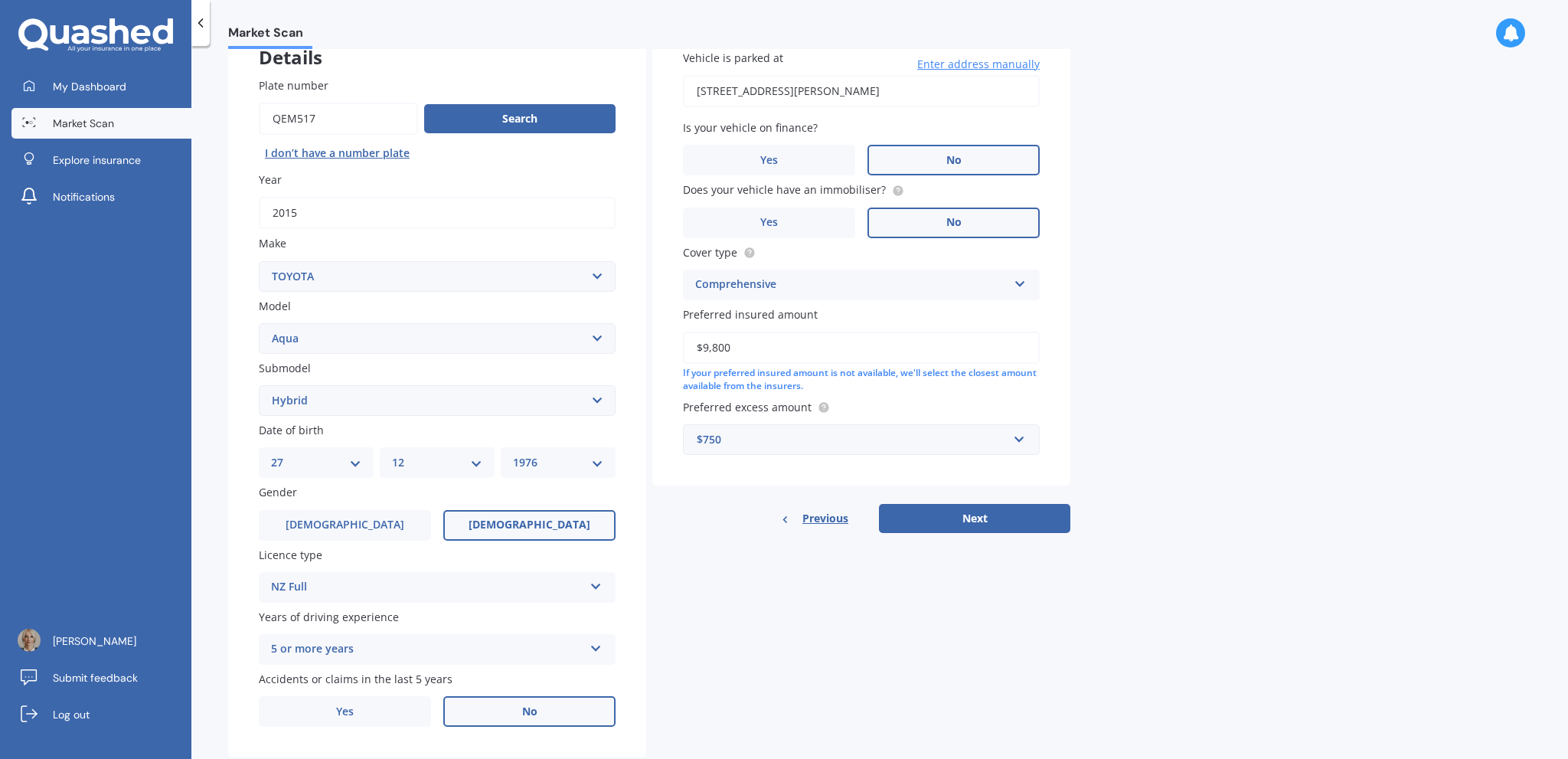
click at [851, 88] on input "[STREET_ADDRESS][PERSON_NAME]" at bounding box center [861, 91] width 357 height 32
drag, startPoint x: 1020, startPoint y: 91, endPoint x: 775, endPoint y: 89, distance: 245.0
click at [775, 89] on input "[STREET_ADDRESS][PERSON_NAME]" at bounding box center [861, 91] width 357 height 32
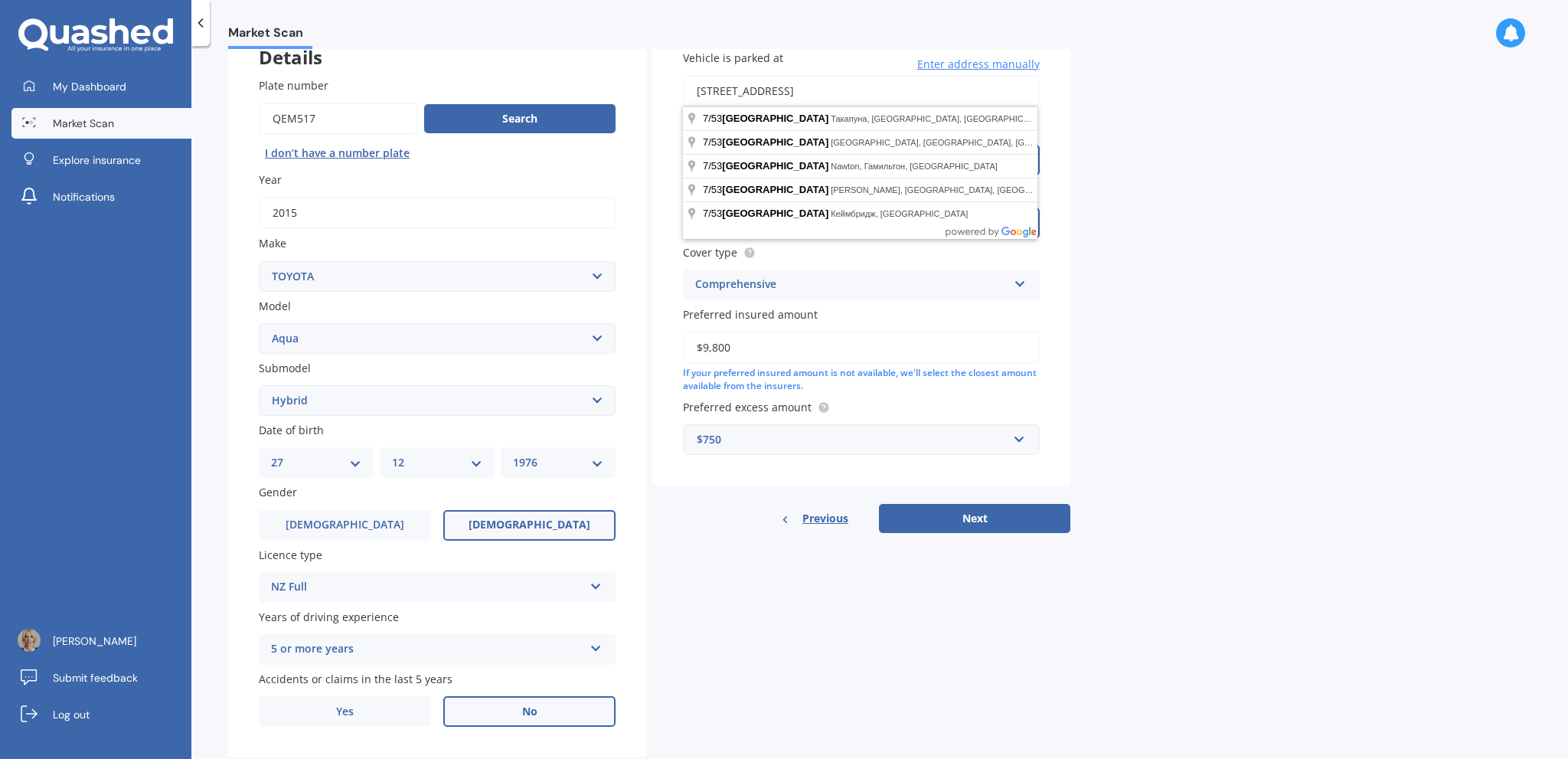
click at [708, 478] on div "Vehicle is parked at [STREET_ADDRESS] Enter address manually Is your vehicle on…" at bounding box center [861, 252] width 418 height 467
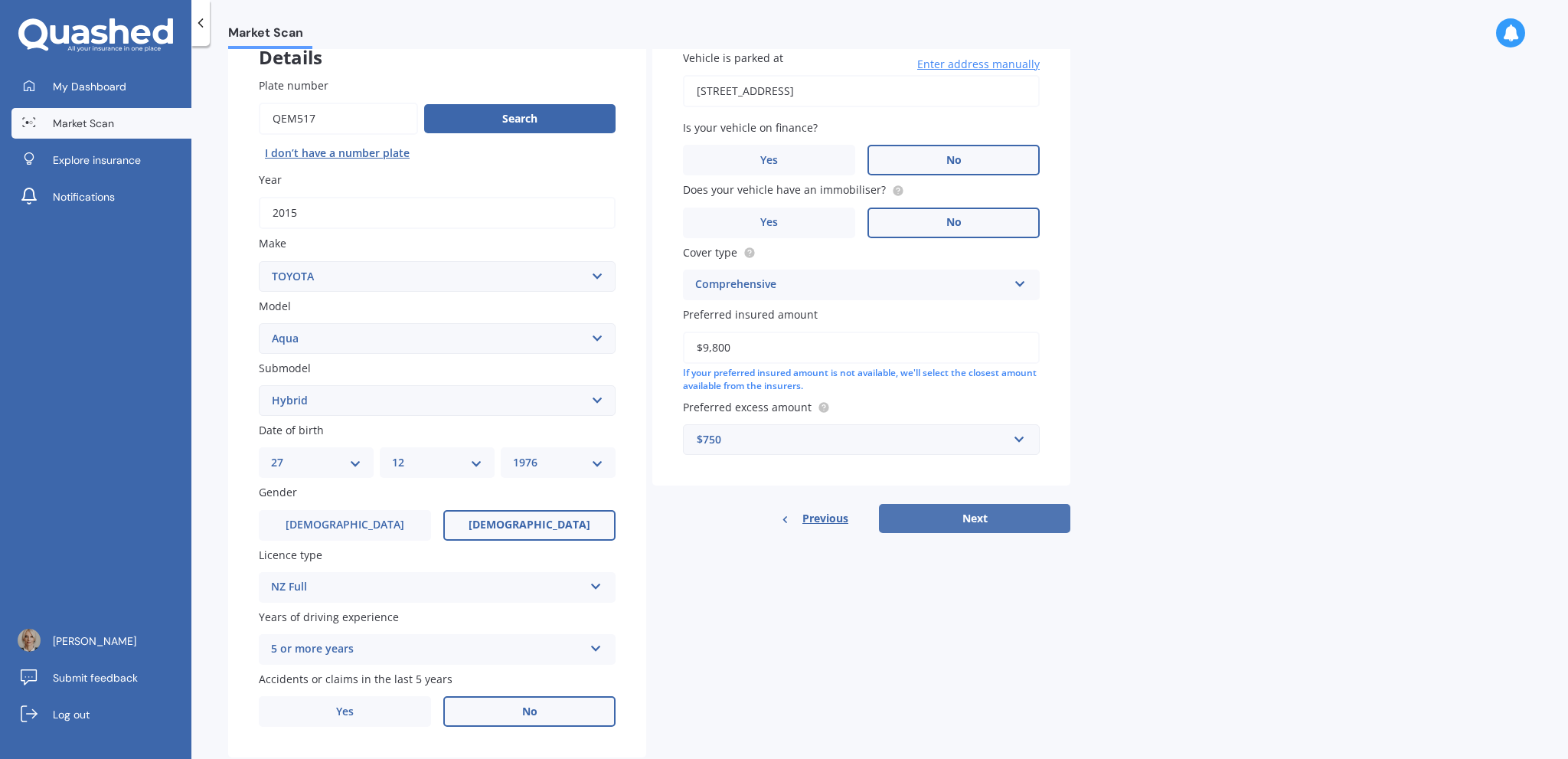
click at [932, 520] on button "Next" at bounding box center [975, 518] width 192 height 29
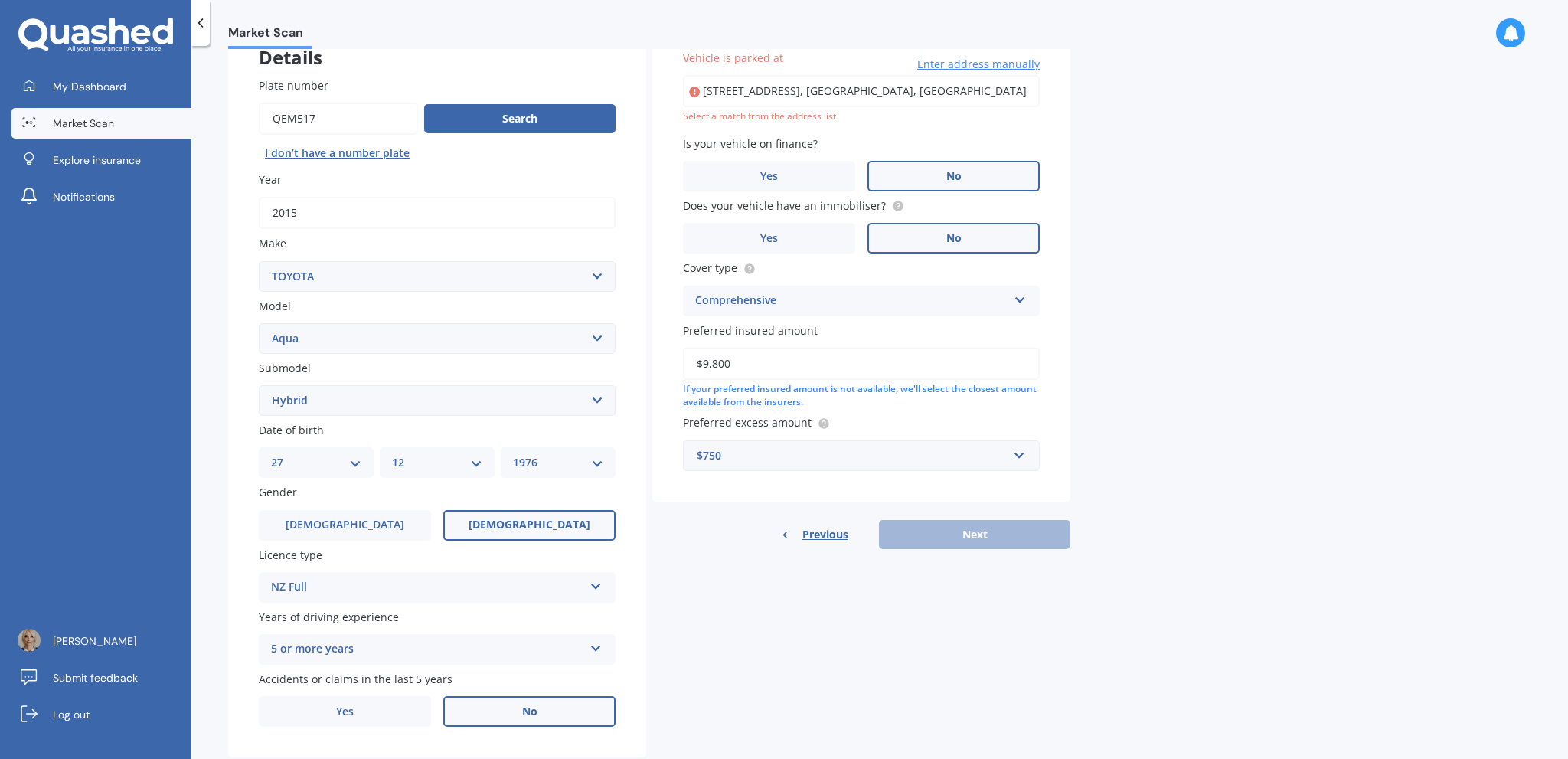
type input "[STREET_ADDRESS]"
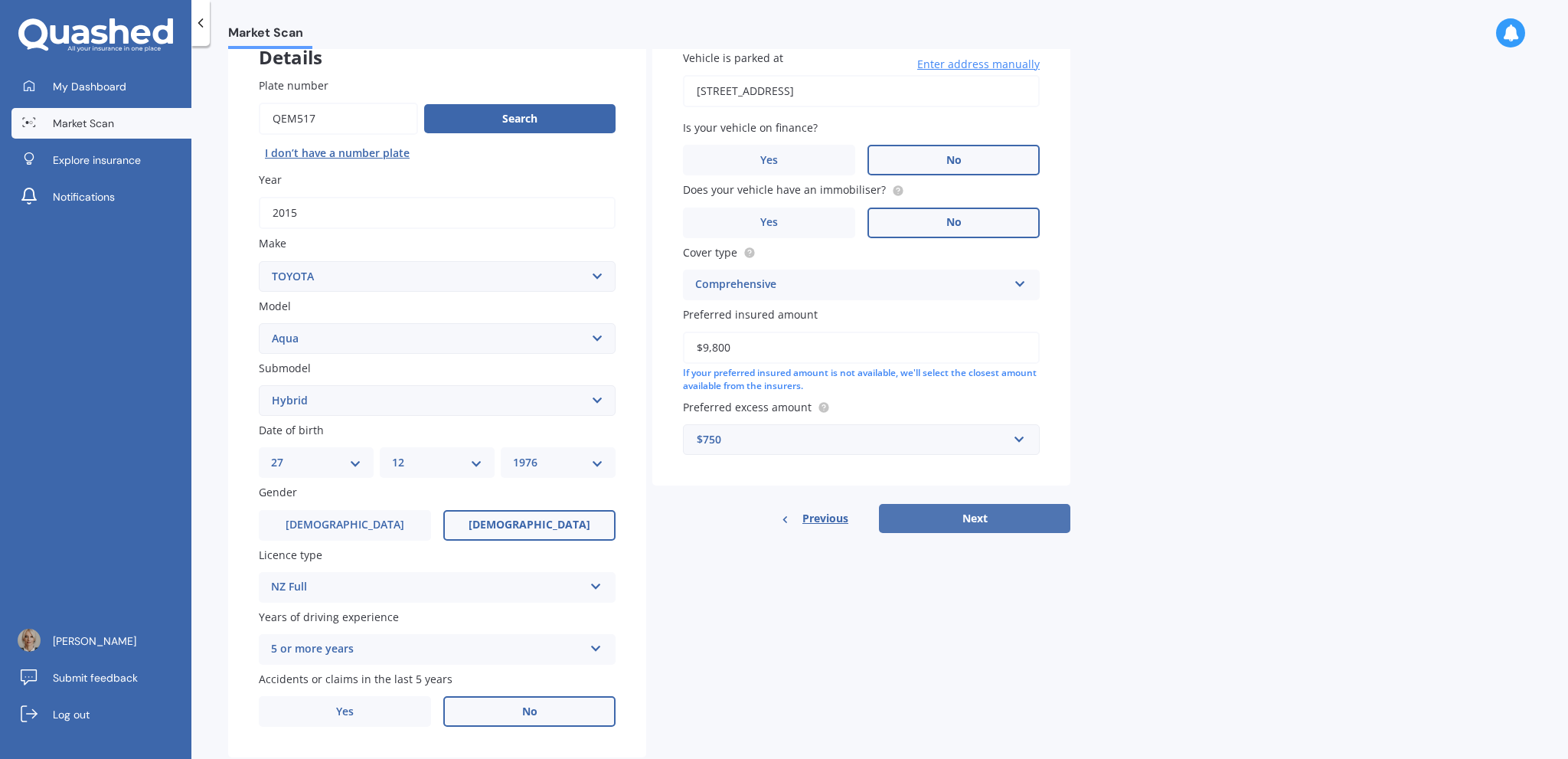
click at [931, 521] on button "Next" at bounding box center [975, 518] width 192 height 29
select select "27"
select select "12"
select select "1976"
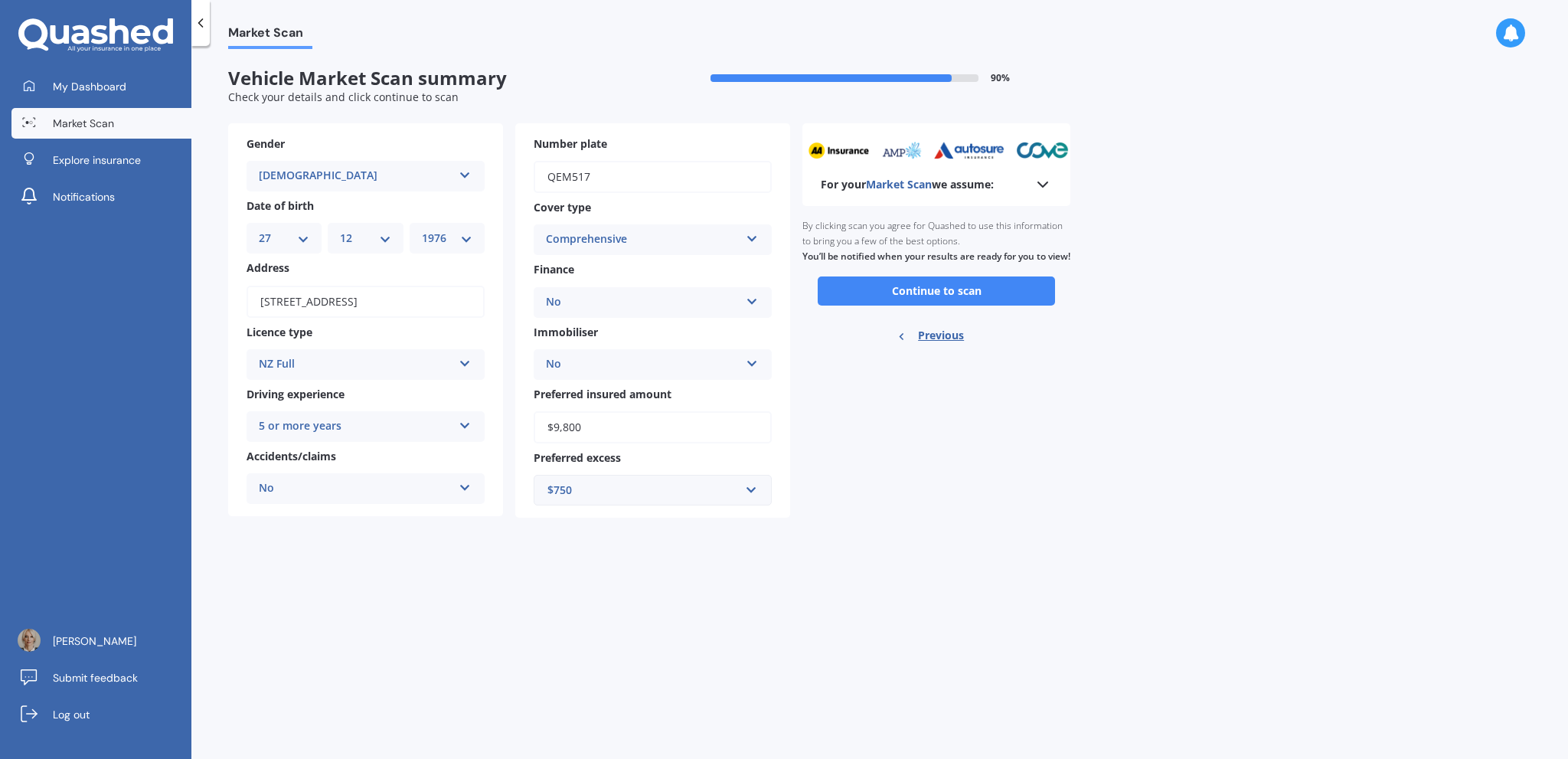
scroll to position [0, 0]
click at [958, 305] on button "Continue to scan" at bounding box center [937, 290] width 237 height 29
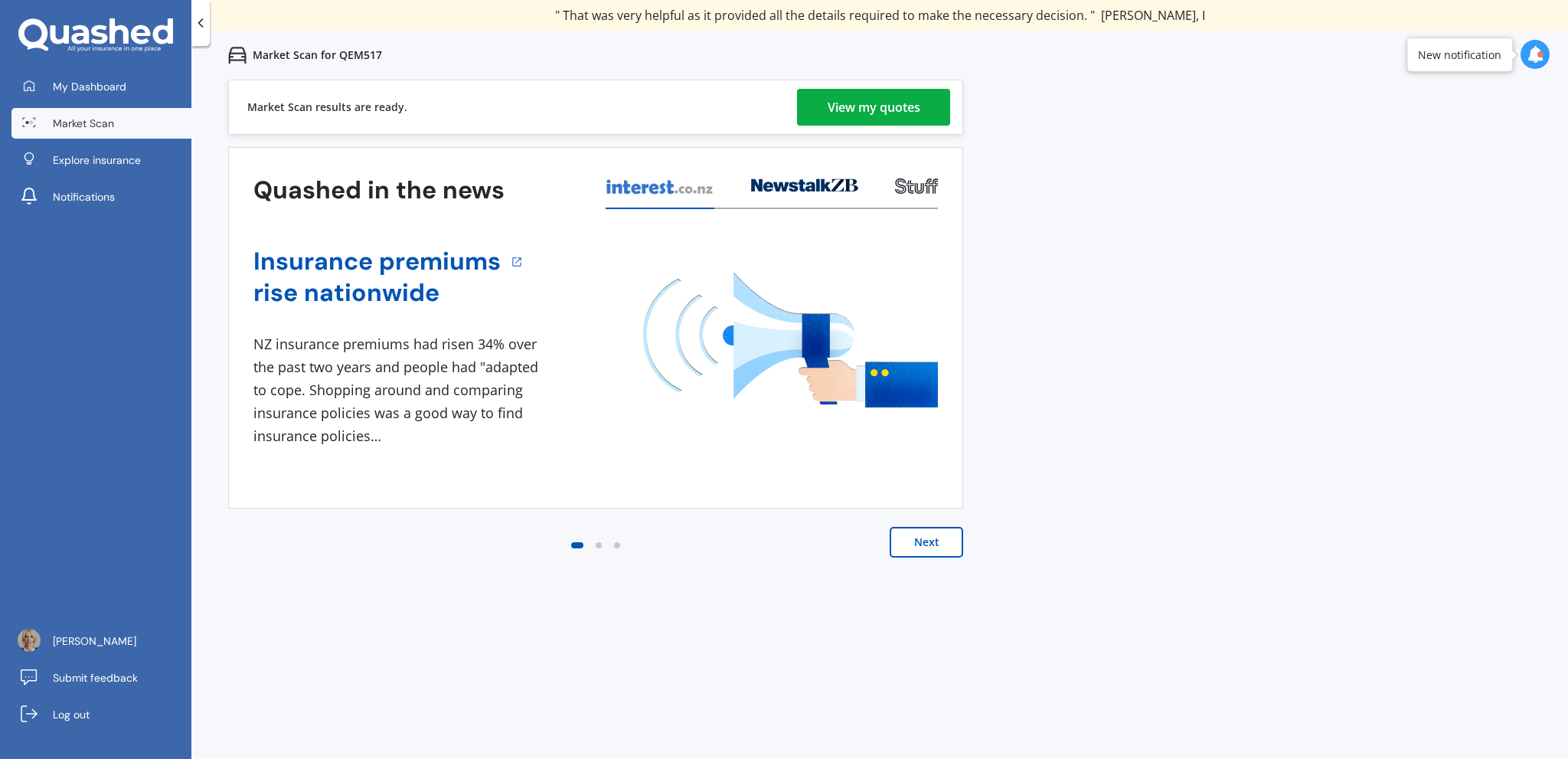
click at [863, 110] on div "View my quotes" at bounding box center [874, 107] width 93 height 37
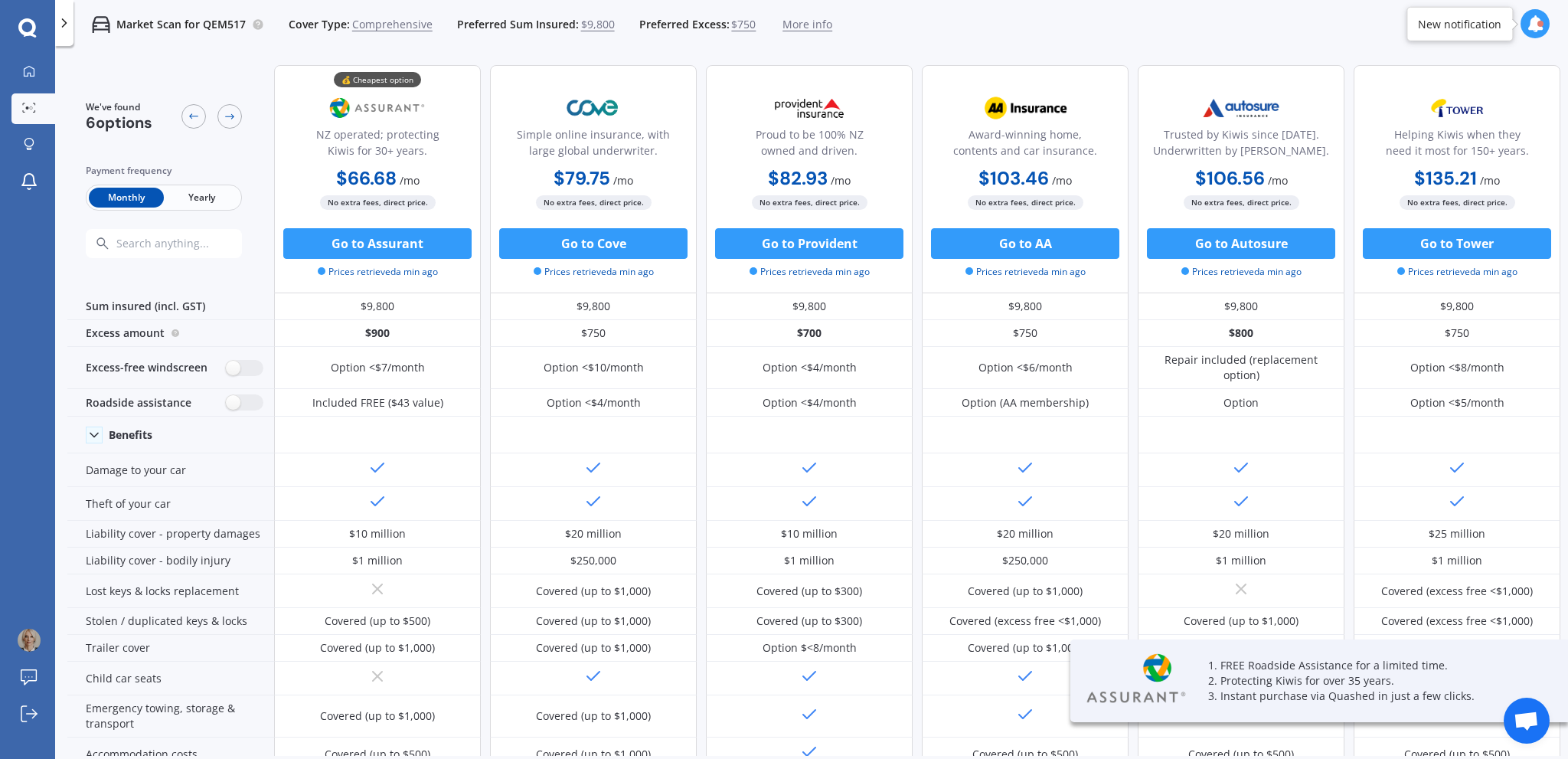
click at [202, 200] on span "Yearly" at bounding box center [200, 198] width 75 height 20
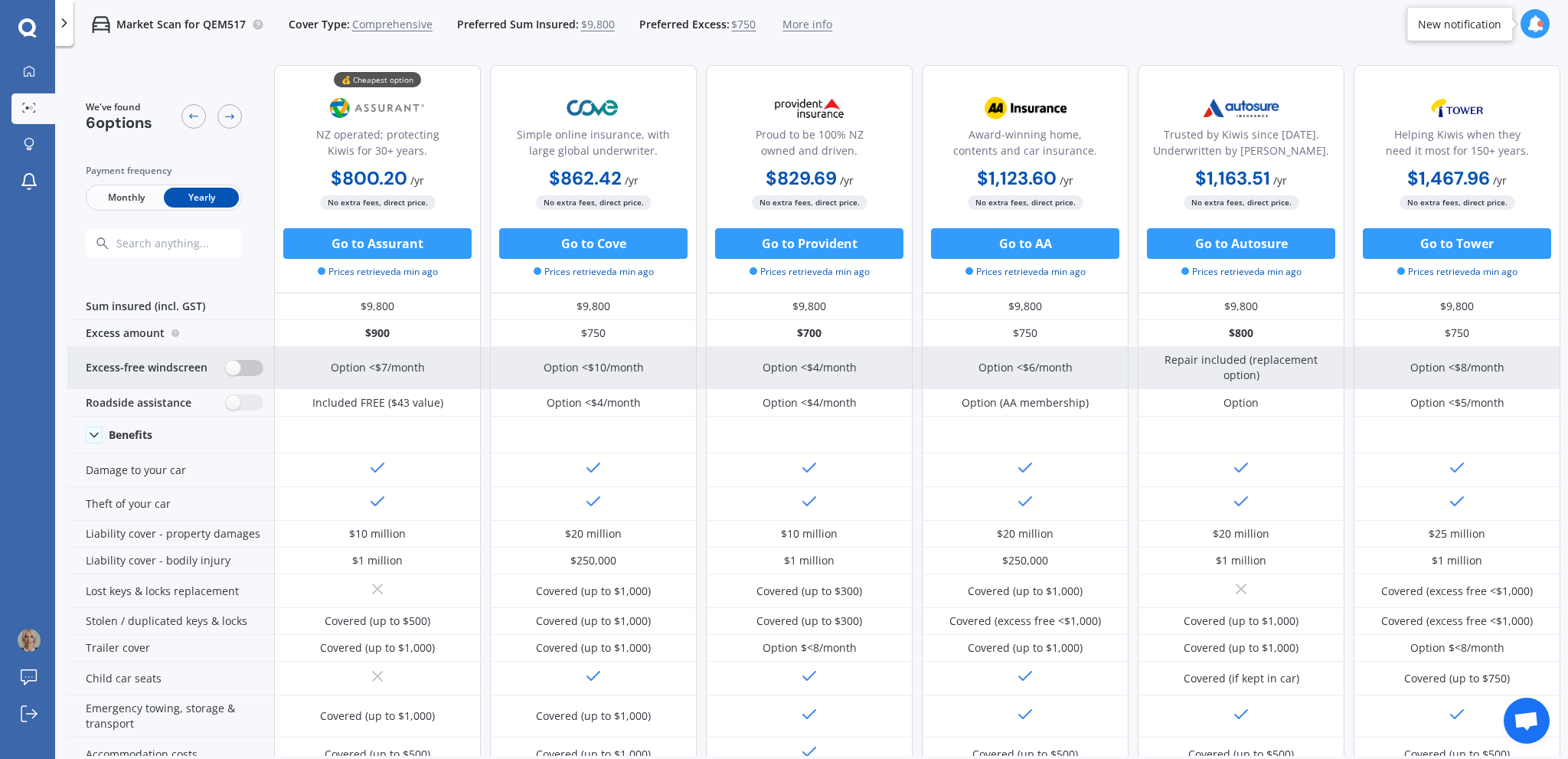
click at [255, 364] on label at bounding box center [245, 368] width 38 height 16
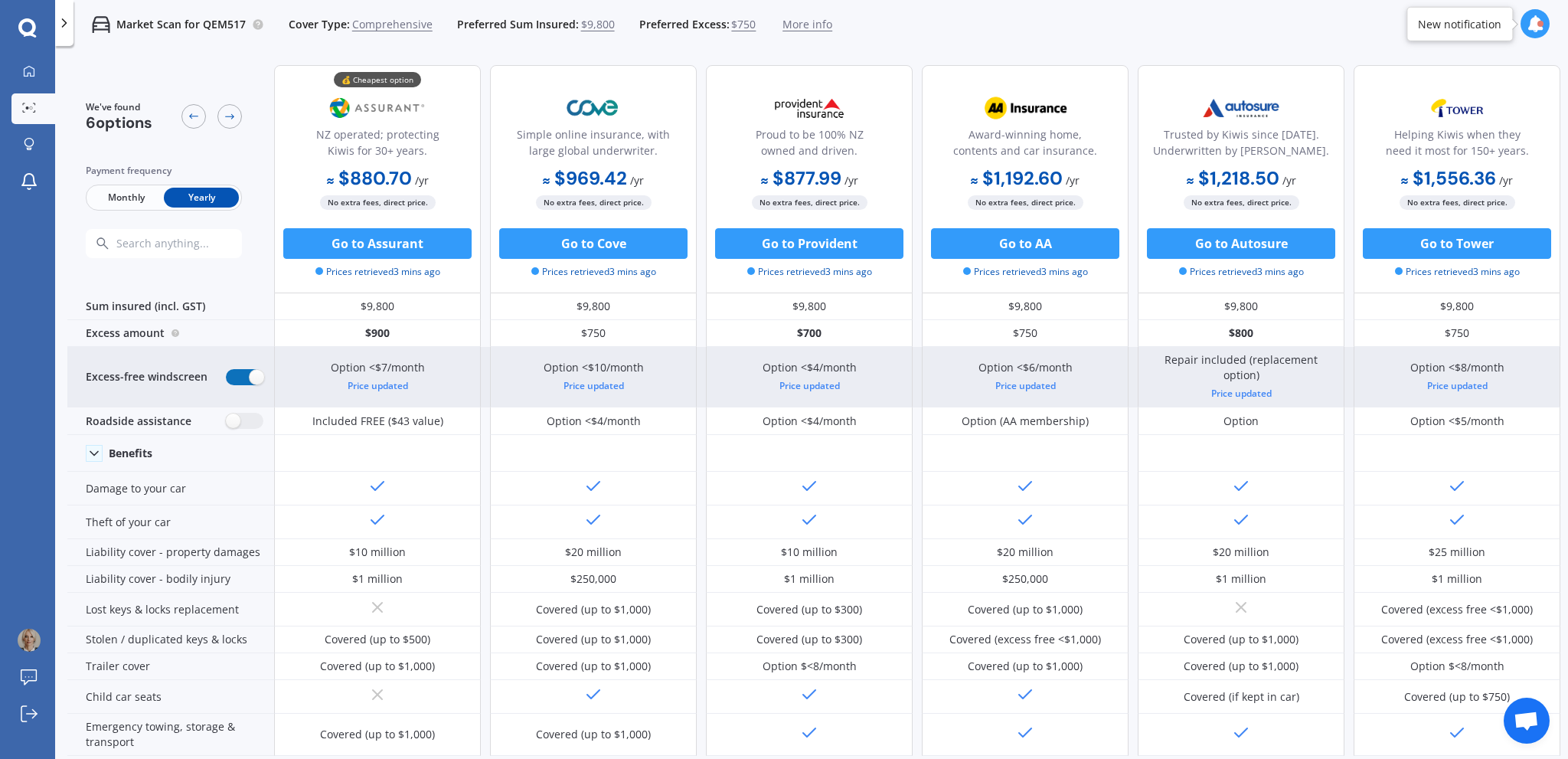
click at [231, 373] on label at bounding box center [245, 378] width 38 height 16
radio input "false"
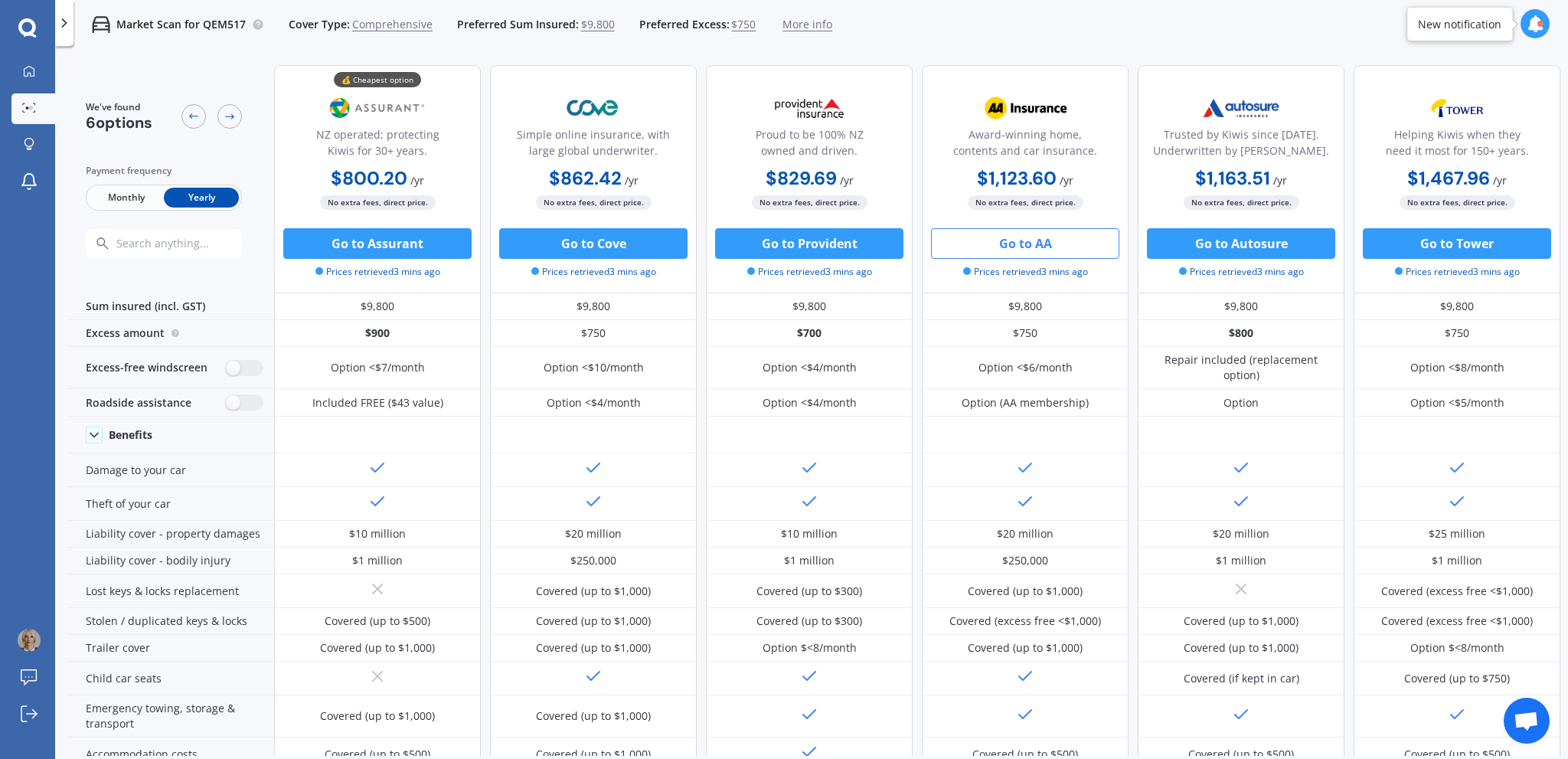
click at [1032, 243] on button "Go to AA" at bounding box center [1026, 244] width 189 height 31
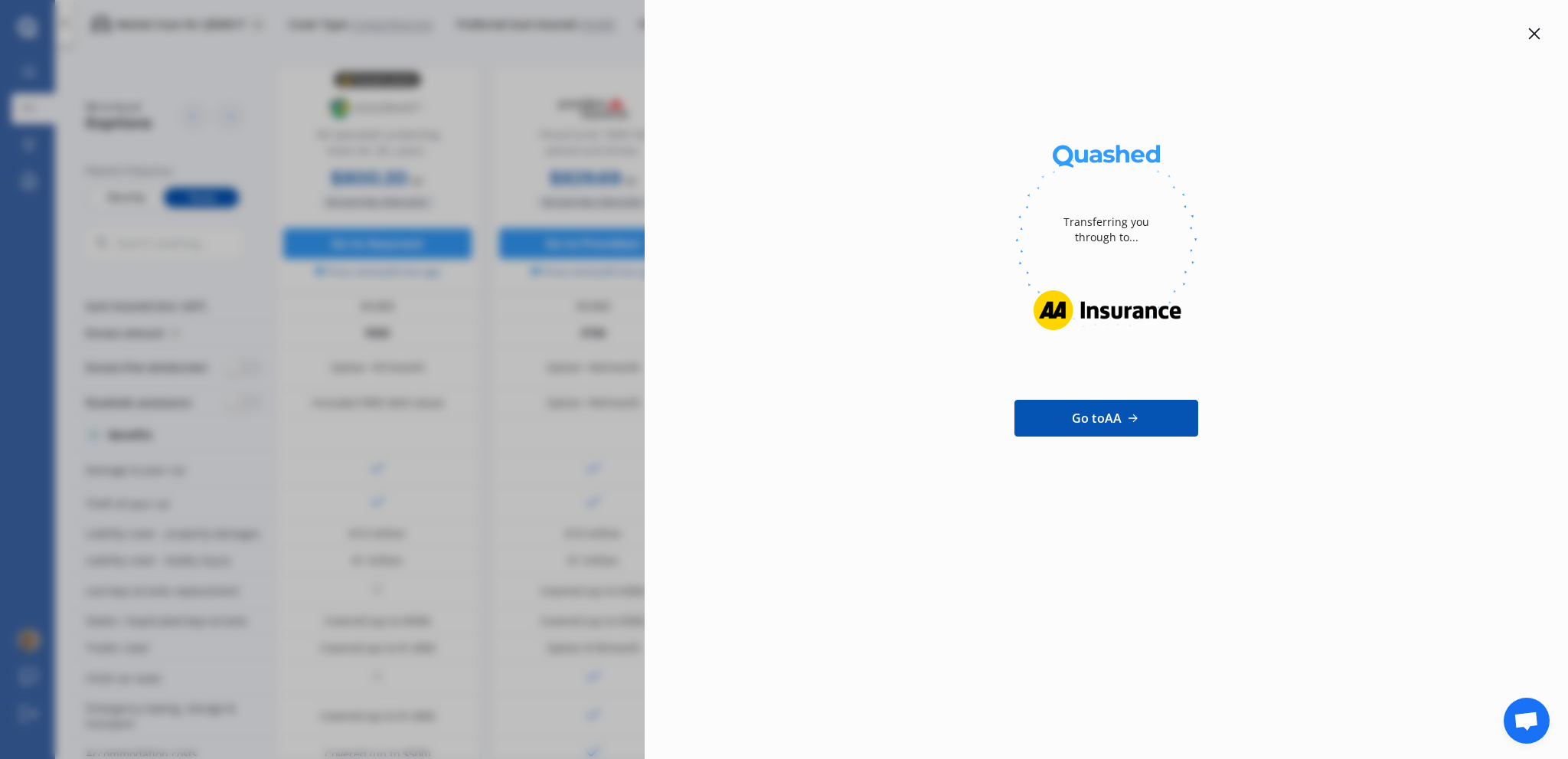
click at [1103, 416] on span "Go to AA" at bounding box center [1096, 418] width 49 height 18
